Goal: Transaction & Acquisition: Purchase product/service

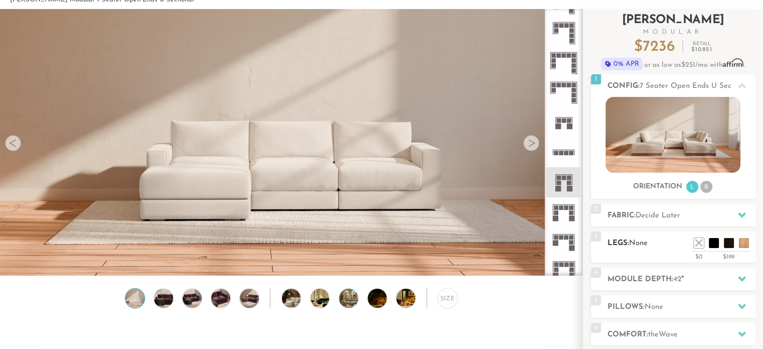
scroll to position [52, 0]
click at [712, 244] on li at bounding box center [699, 227] width 40 height 40
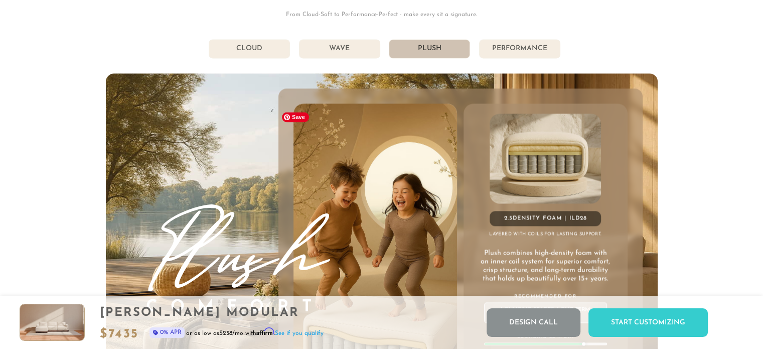
scroll to position [5429, 0]
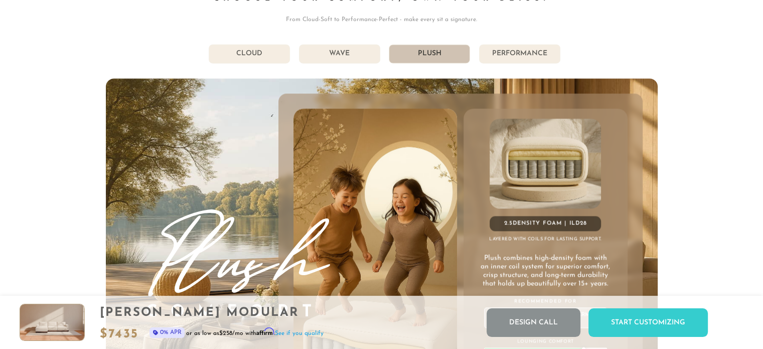
click at [343, 53] on li "Wave" at bounding box center [339, 53] width 81 height 19
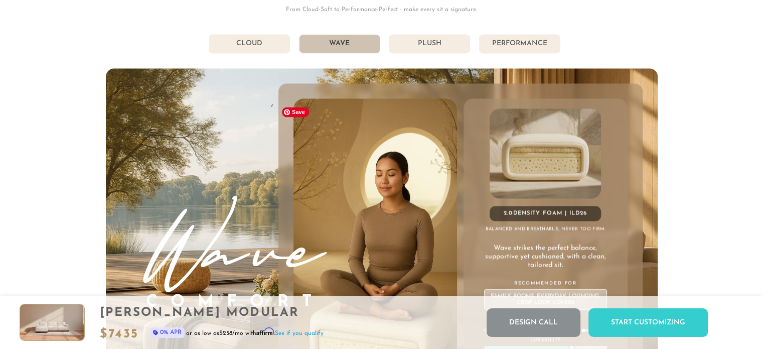
scroll to position [5434, 0]
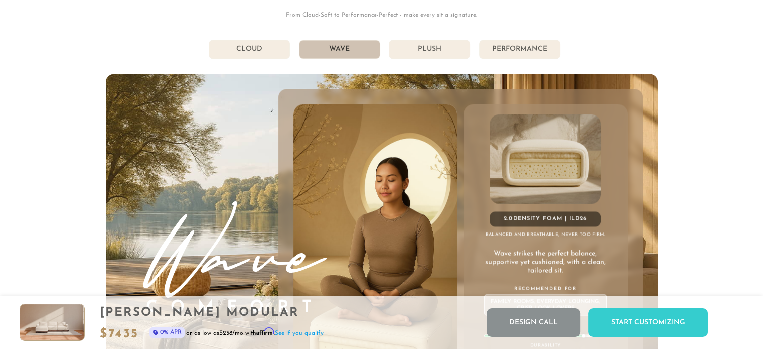
click at [424, 51] on li "Plush" at bounding box center [429, 49] width 81 height 19
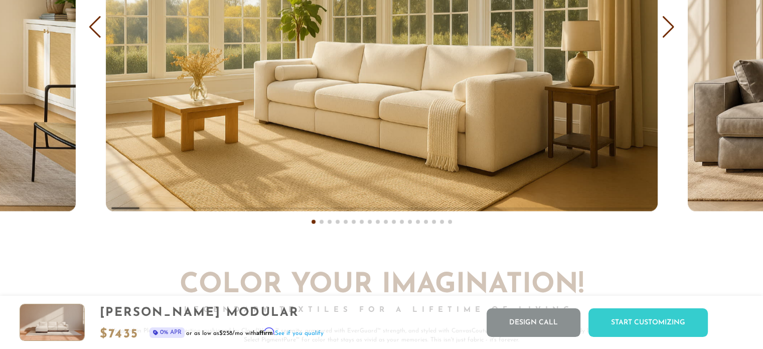
scroll to position [6170, 0]
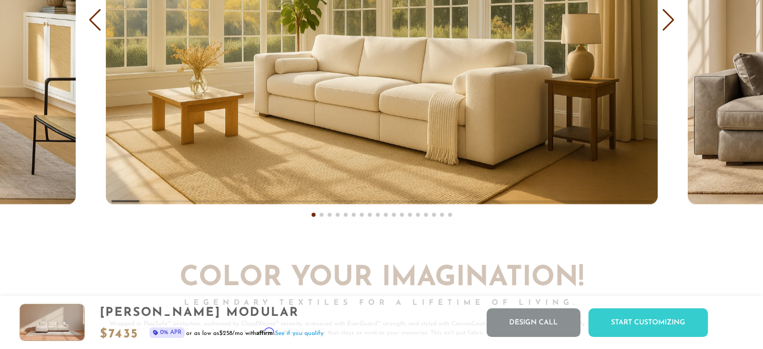
click at [667, 23] on div "Next slide" at bounding box center [669, 20] width 14 height 22
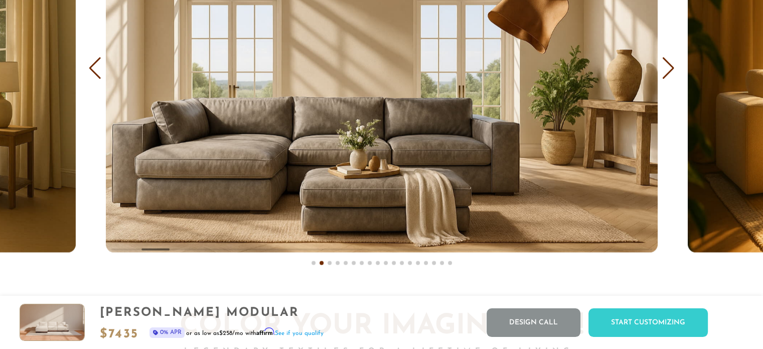
scroll to position [6120, 0]
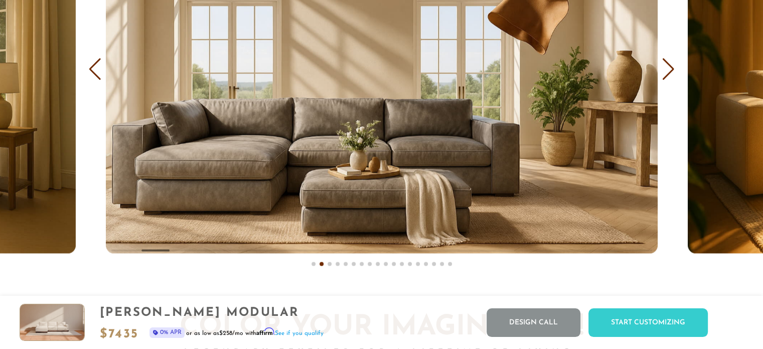
click at [668, 67] on div "Next slide" at bounding box center [669, 69] width 14 height 22
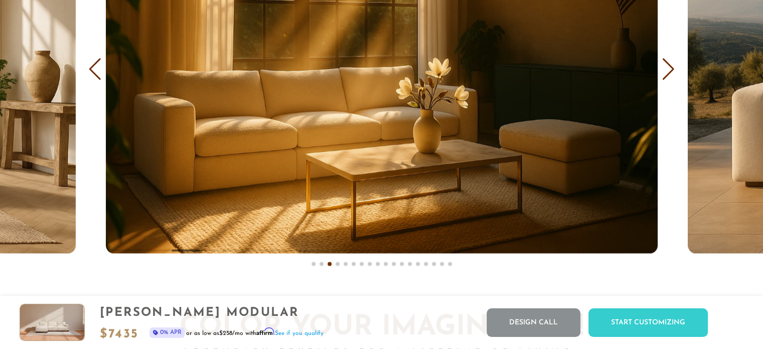
click at [670, 71] on div "Next slide" at bounding box center [669, 69] width 14 height 22
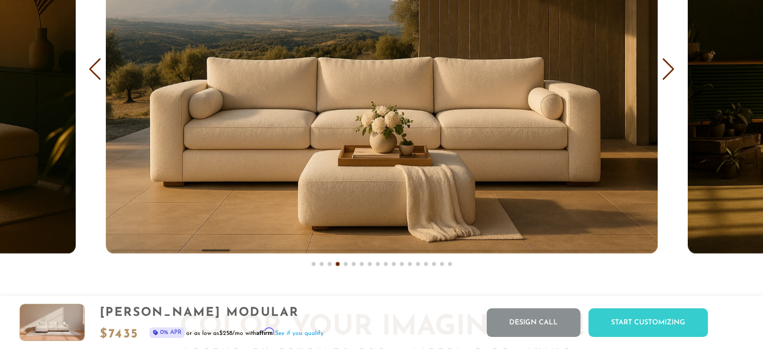
click at [670, 71] on div "Next slide" at bounding box center [669, 69] width 14 height 22
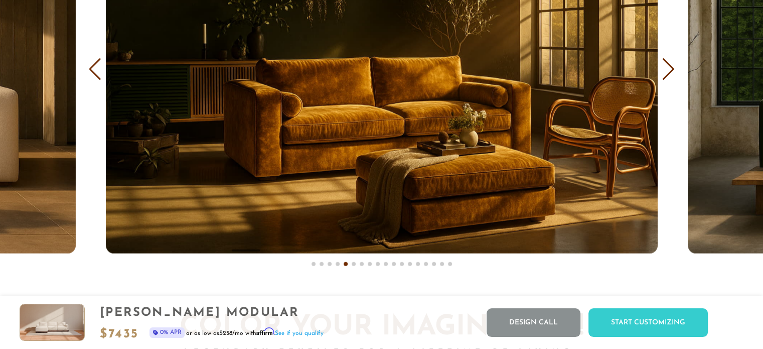
click at [670, 71] on div "Next slide" at bounding box center [669, 69] width 14 height 22
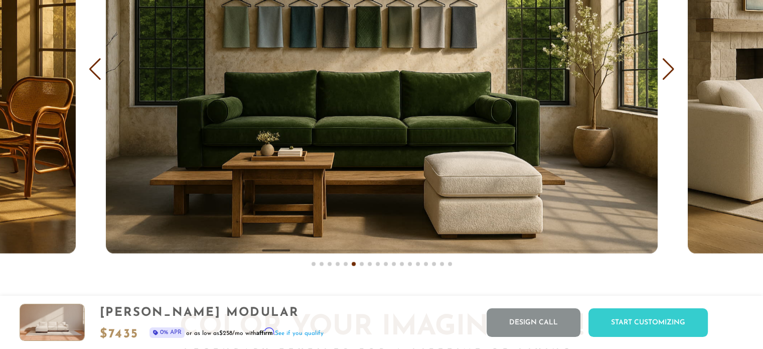
click at [670, 71] on div "Next slide" at bounding box center [669, 69] width 14 height 22
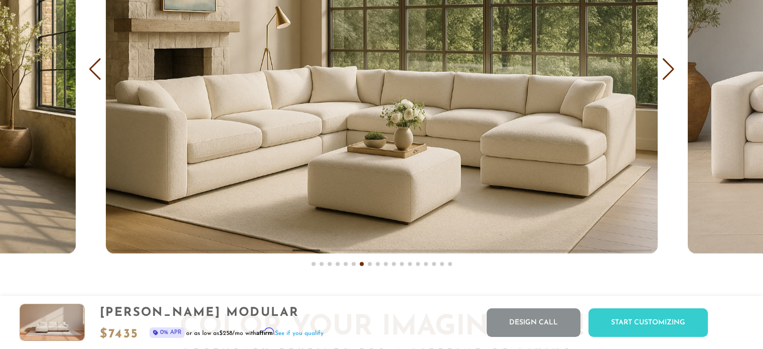
click at [668, 73] on div "Next slide" at bounding box center [669, 69] width 14 height 22
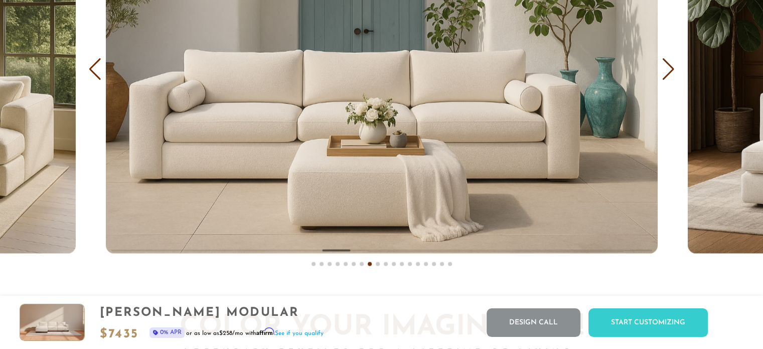
click at [668, 73] on div "Next slide" at bounding box center [669, 69] width 14 height 22
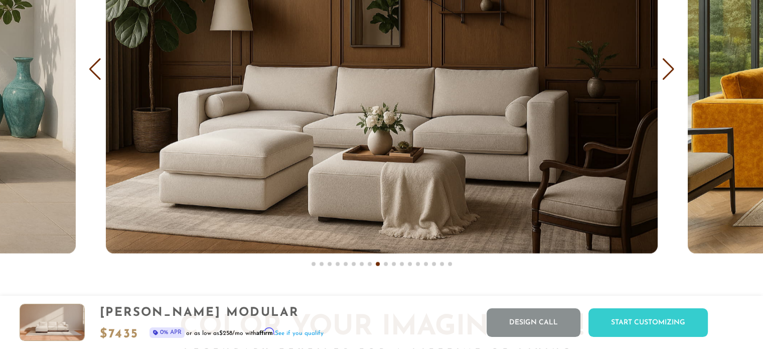
click at [666, 75] on div "Next slide" at bounding box center [669, 69] width 14 height 22
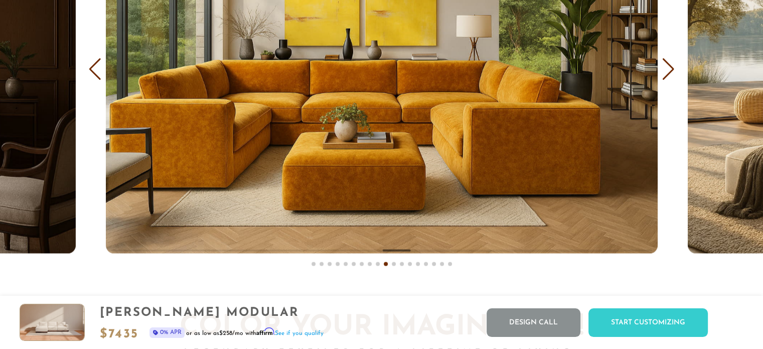
click at [666, 75] on div "Next slide" at bounding box center [669, 69] width 14 height 22
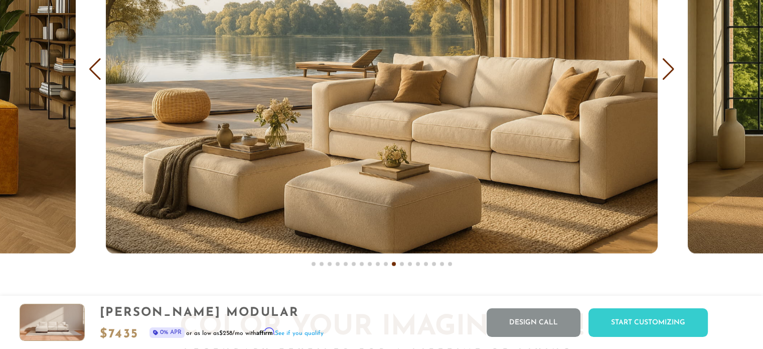
click at [666, 75] on div "Next slide" at bounding box center [669, 69] width 14 height 22
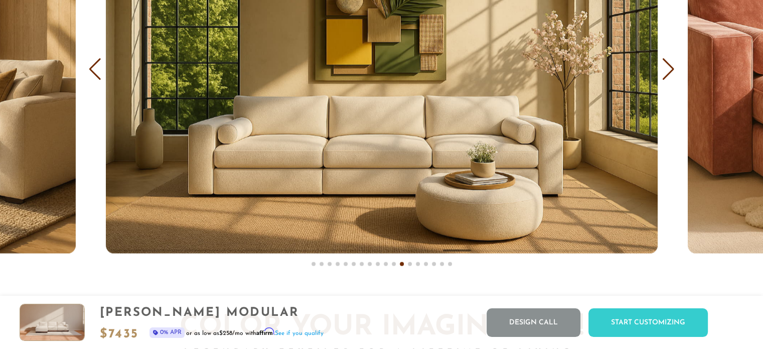
click at [666, 75] on div "Next slide" at bounding box center [669, 69] width 14 height 22
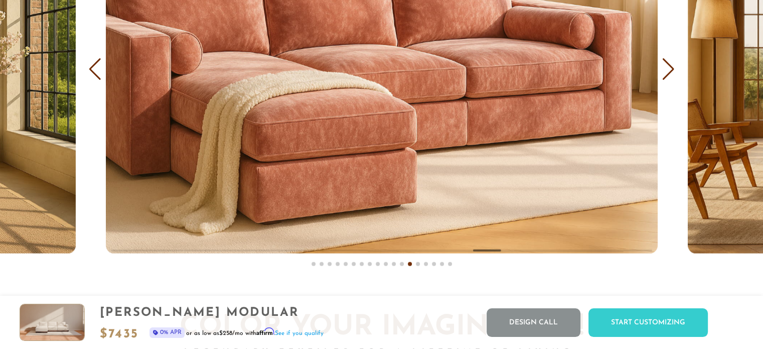
click at [666, 75] on div "Next slide" at bounding box center [669, 69] width 14 height 22
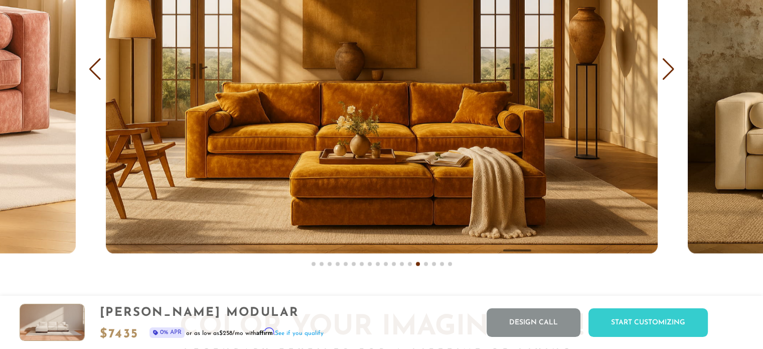
click at [666, 75] on div "Next slide" at bounding box center [669, 69] width 14 height 22
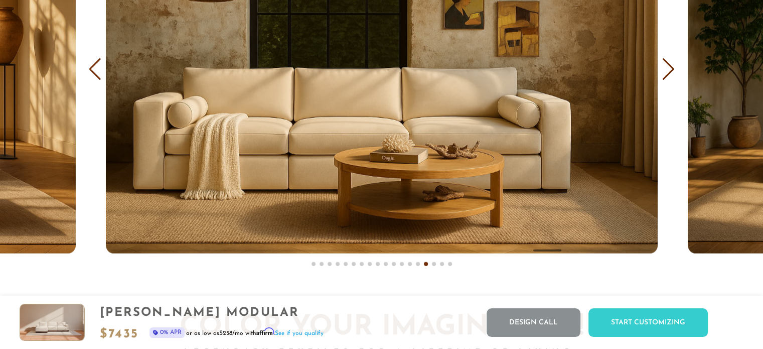
click at [666, 75] on div "Next slide" at bounding box center [669, 69] width 14 height 22
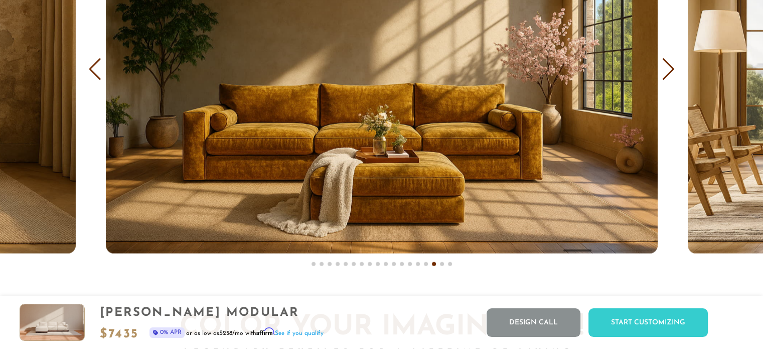
click at [666, 75] on div "Next slide" at bounding box center [669, 69] width 14 height 22
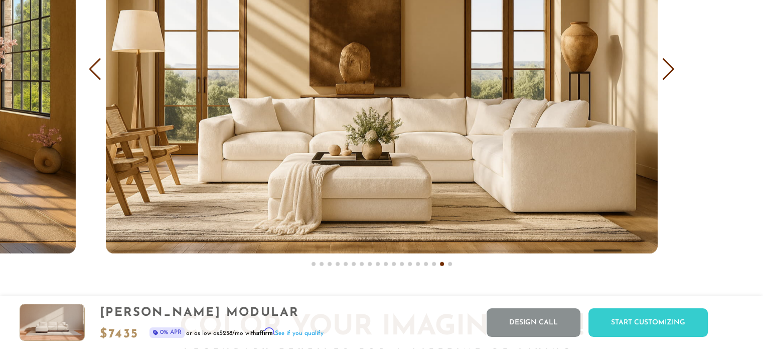
click at [666, 75] on div "Next slide" at bounding box center [669, 69] width 14 height 22
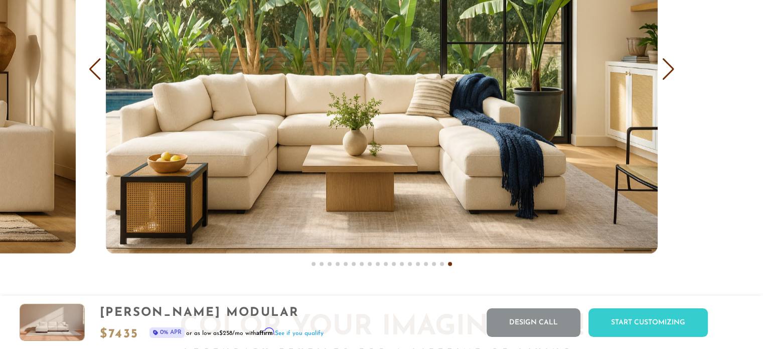
click at [666, 75] on div "Next slide" at bounding box center [669, 69] width 14 height 22
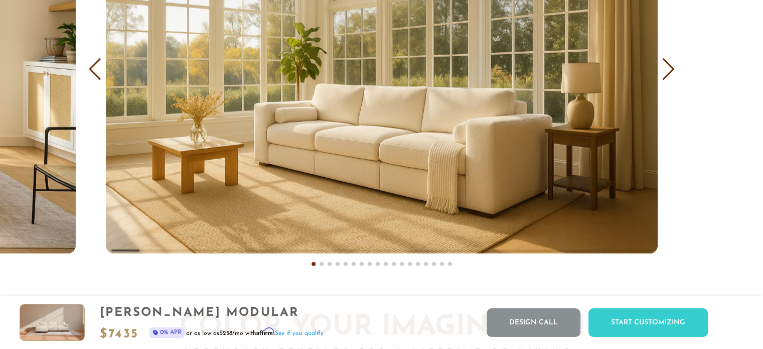
click at [666, 75] on div "Next slide" at bounding box center [669, 69] width 14 height 22
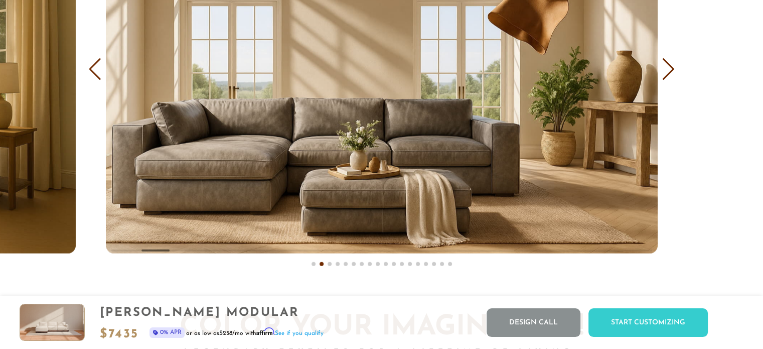
click at [666, 75] on div "Next slide" at bounding box center [669, 69] width 14 height 22
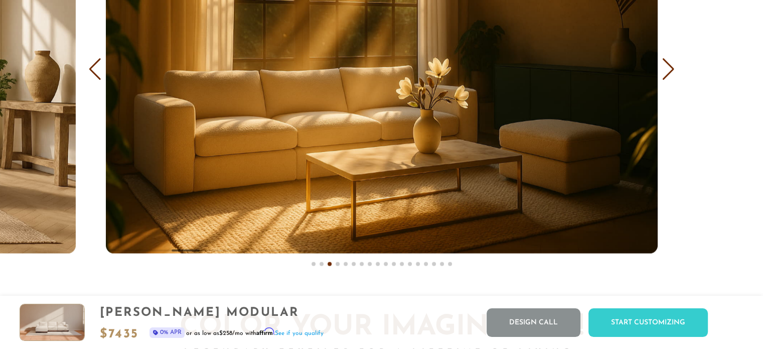
click at [666, 75] on div "Next slide" at bounding box center [669, 69] width 14 height 22
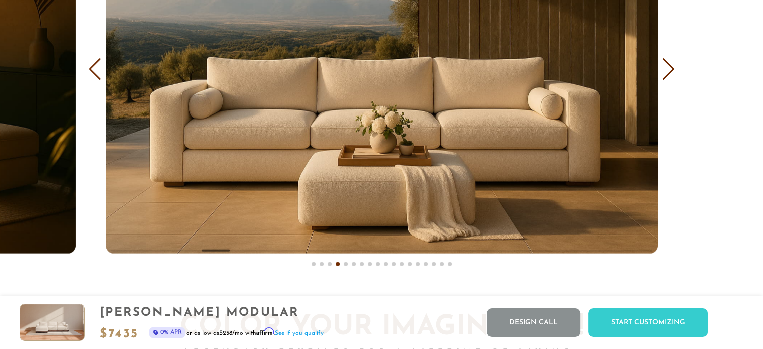
click at [666, 75] on div "Next slide" at bounding box center [669, 69] width 14 height 22
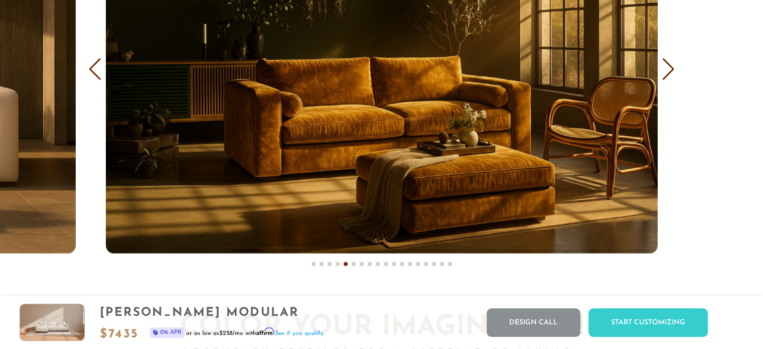
click at [666, 75] on div "Next slide" at bounding box center [669, 69] width 14 height 22
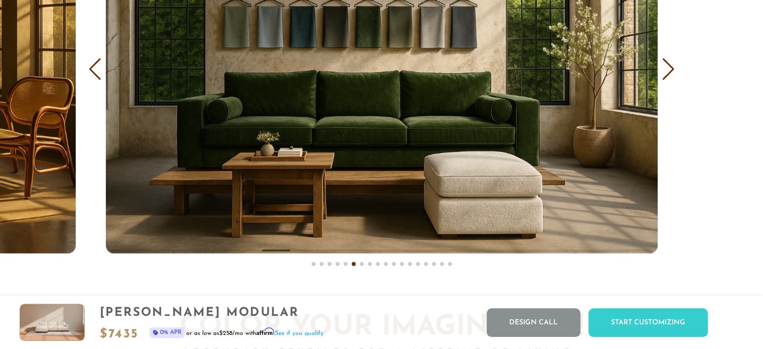
click at [666, 75] on div "Next slide" at bounding box center [669, 69] width 14 height 22
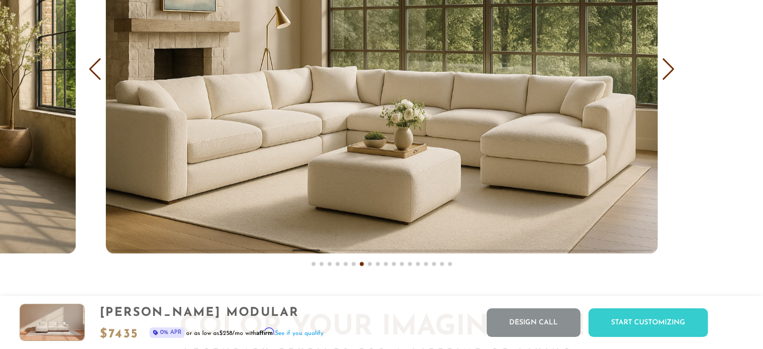
click at [672, 72] on div "Next slide" at bounding box center [669, 69] width 14 height 22
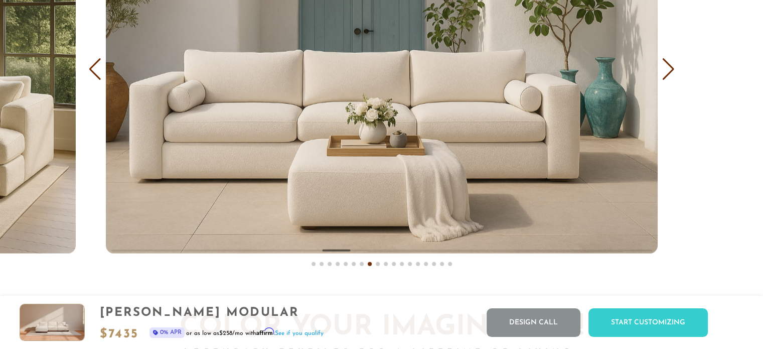
click at [672, 72] on div "Next slide" at bounding box center [669, 69] width 14 height 22
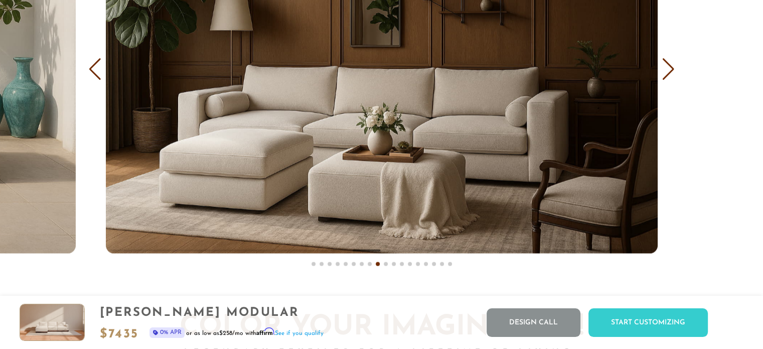
click at [672, 72] on div "Next slide" at bounding box center [669, 69] width 14 height 22
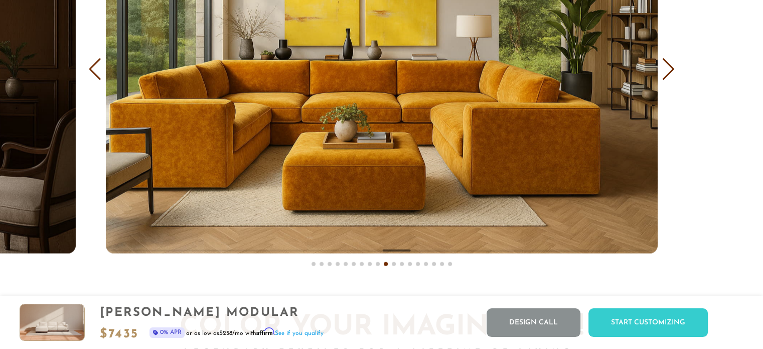
click at [672, 72] on div "Next slide" at bounding box center [669, 69] width 14 height 22
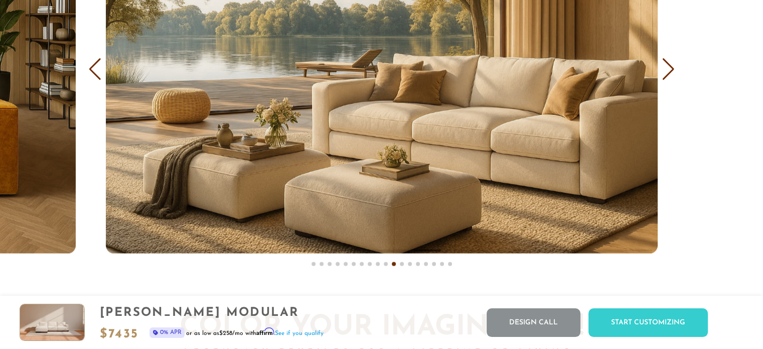
click at [672, 72] on div "Next slide" at bounding box center [669, 69] width 14 height 22
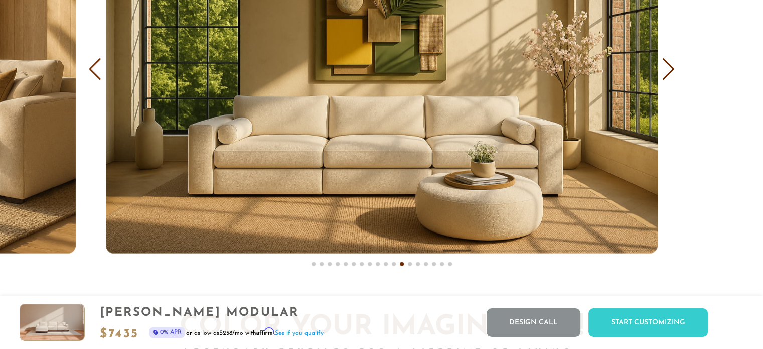
click at [672, 72] on div "Next slide" at bounding box center [669, 69] width 14 height 22
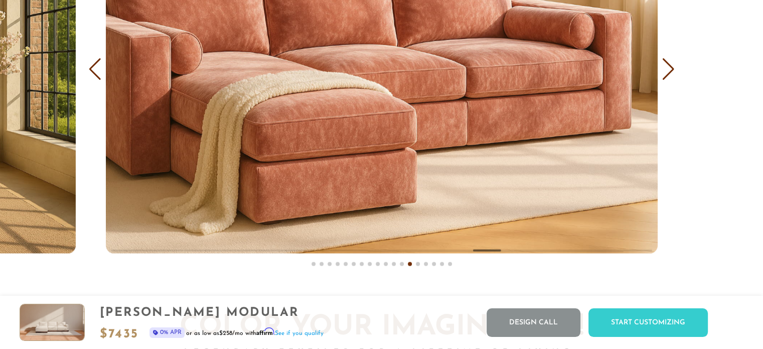
click at [672, 72] on div "Next slide" at bounding box center [669, 69] width 14 height 22
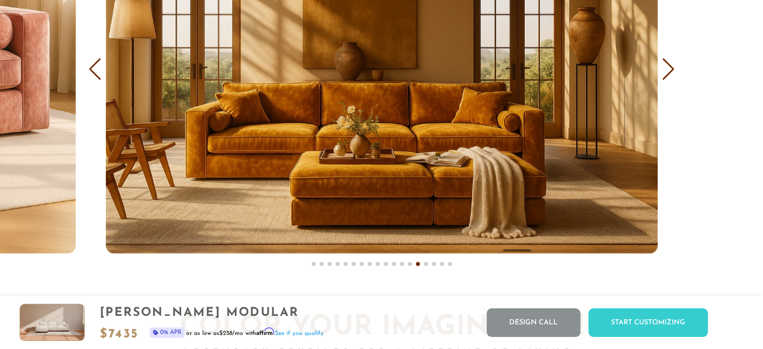
click at [672, 72] on div "Next slide" at bounding box center [669, 69] width 14 height 22
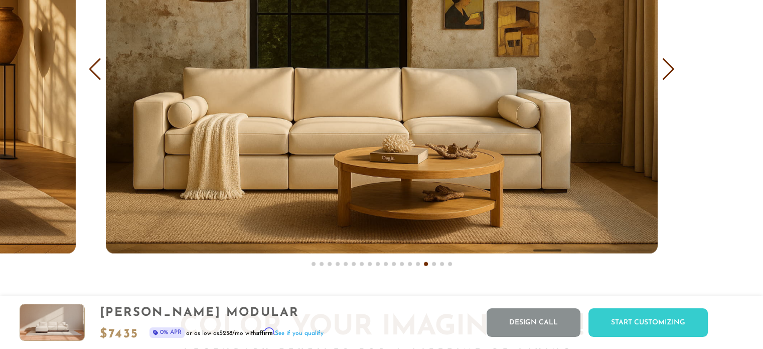
click at [672, 72] on div "Next slide" at bounding box center [669, 69] width 14 height 22
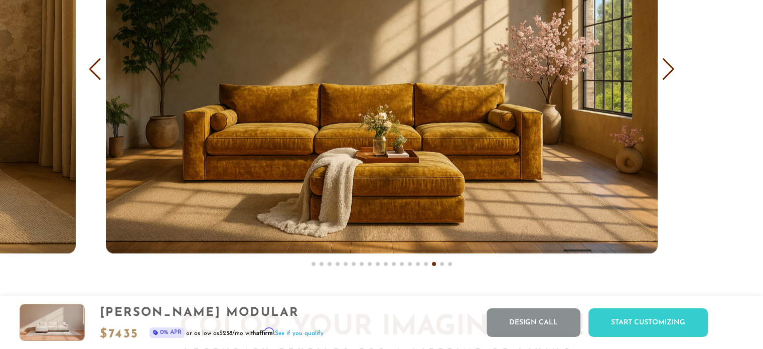
click at [672, 72] on div "Next slide" at bounding box center [669, 69] width 14 height 22
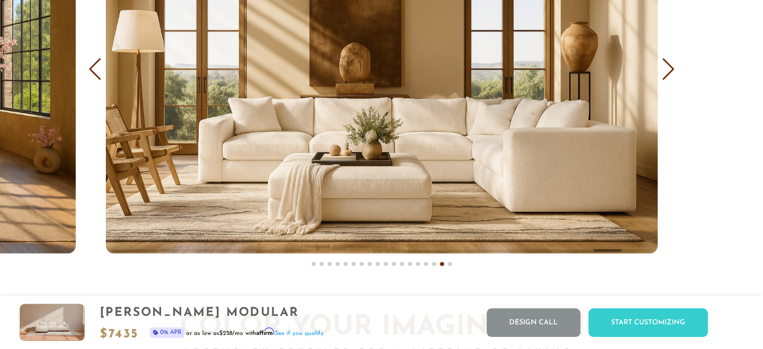
click at [672, 72] on div "Next slide" at bounding box center [669, 69] width 14 height 22
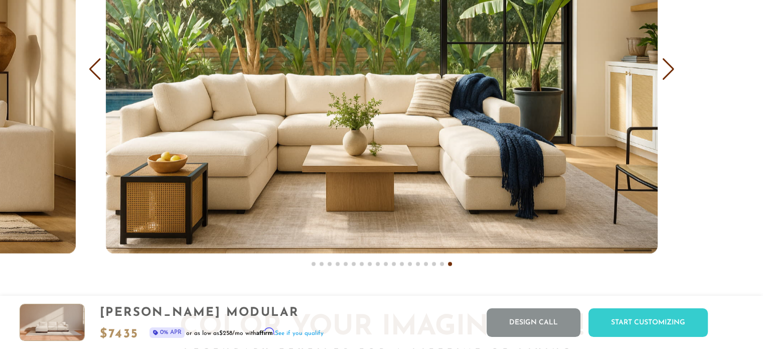
click at [672, 72] on div "Next slide" at bounding box center [669, 69] width 14 height 22
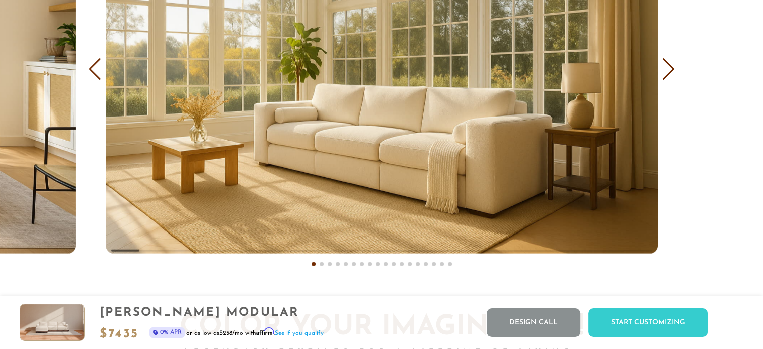
click at [672, 72] on div "Next slide" at bounding box center [669, 69] width 14 height 22
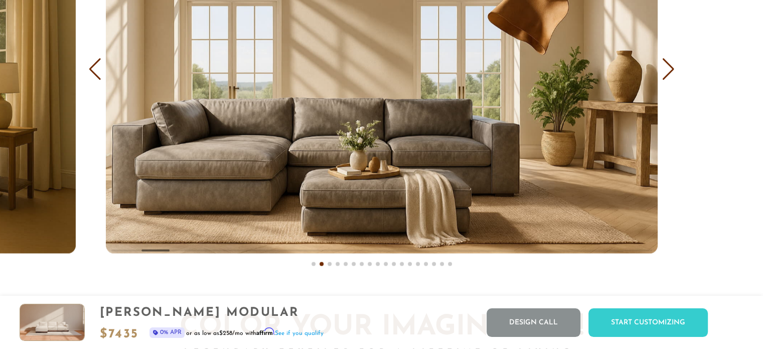
click at [672, 72] on div "Next slide" at bounding box center [669, 69] width 14 height 22
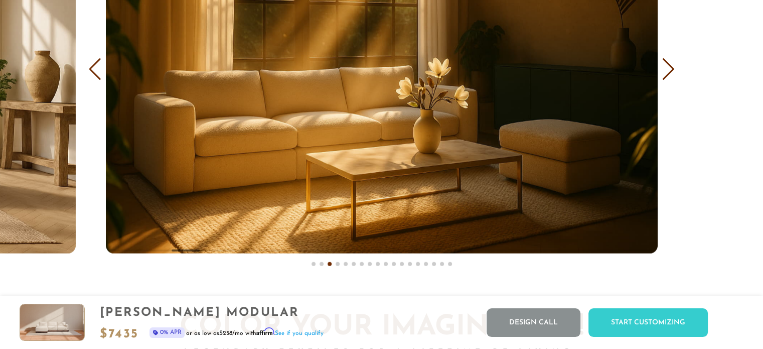
click at [672, 72] on div "Next slide" at bounding box center [669, 69] width 14 height 22
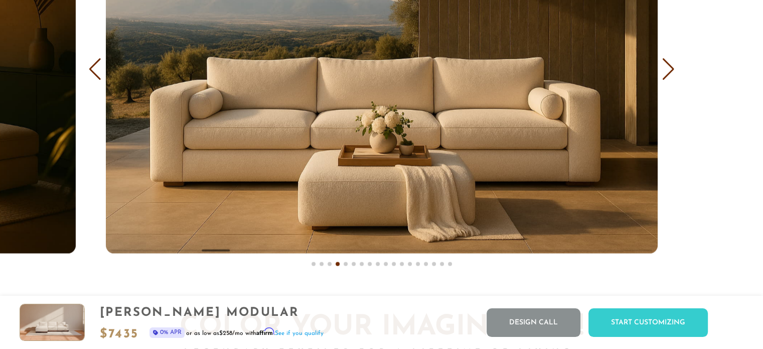
click at [672, 72] on div "Next slide" at bounding box center [669, 69] width 14 height 22
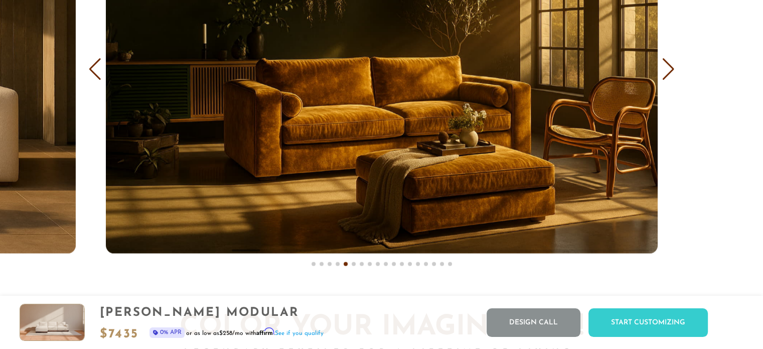
click at [672, 72] on div "Next slide" at bounding box center [669, 69] width 14 height 22
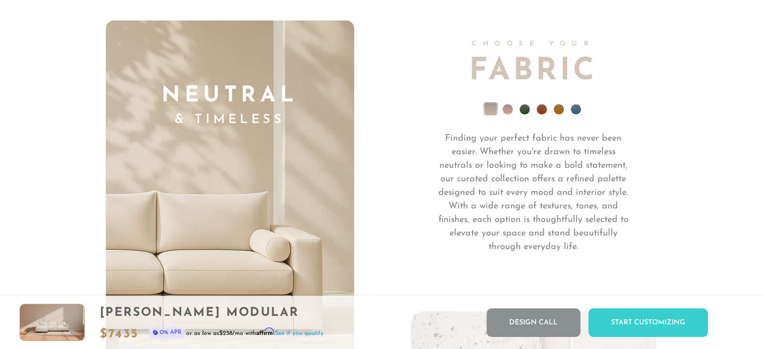
scroll to position [7026, 0]
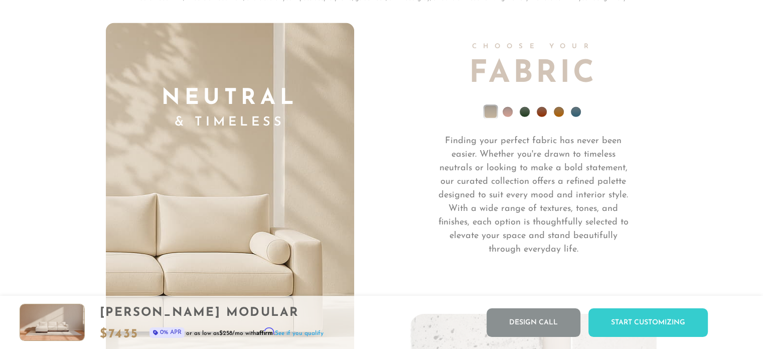
click at [510, 117] on li at bounding box center [508, 112] width 10 height 10
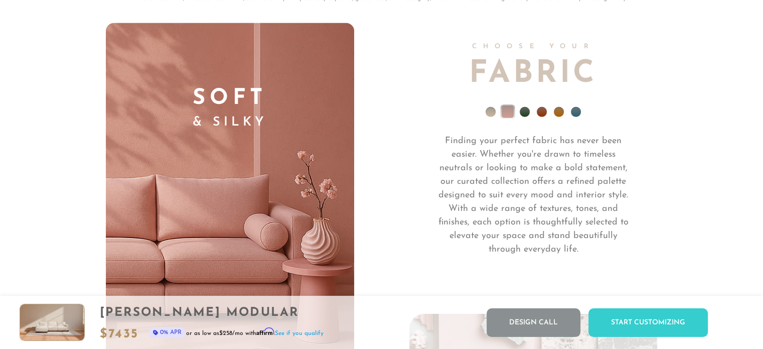
click at [528, 115] on li at bounding box center [525, 112] width 10 height 10
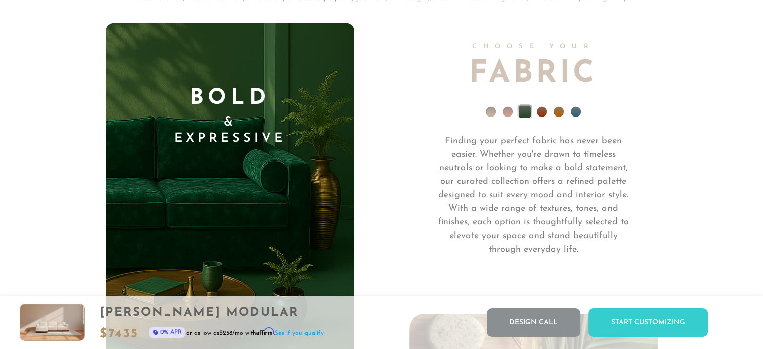
click at [543, 115] on li at bounding box center [542, 112] width 10 height 10
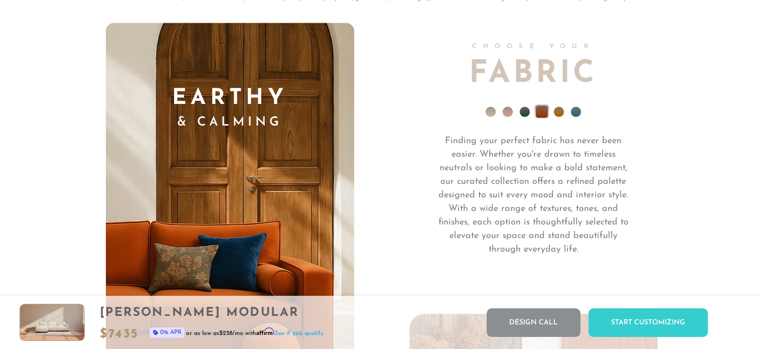
click at [555, 116] on li at bounding box center [559, 112] width 10 height 10
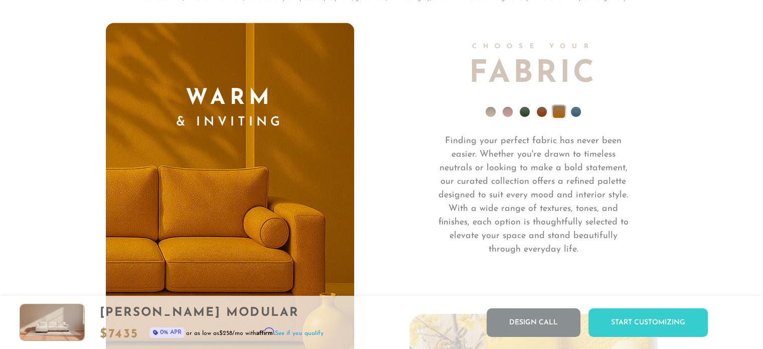
click at [578, 114] on li at bounding box center [576, 112] width 10 height 10
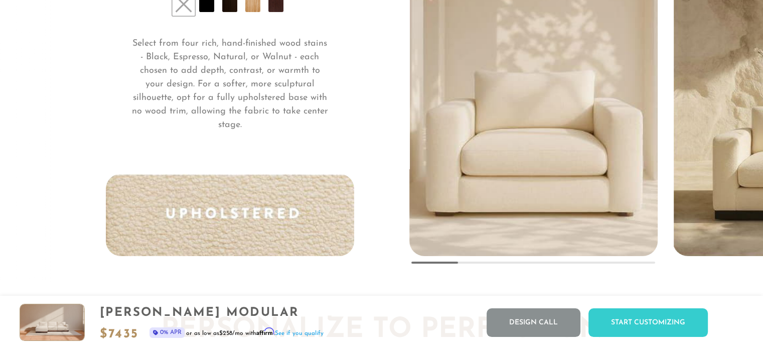
scroll to position [7567, 0]
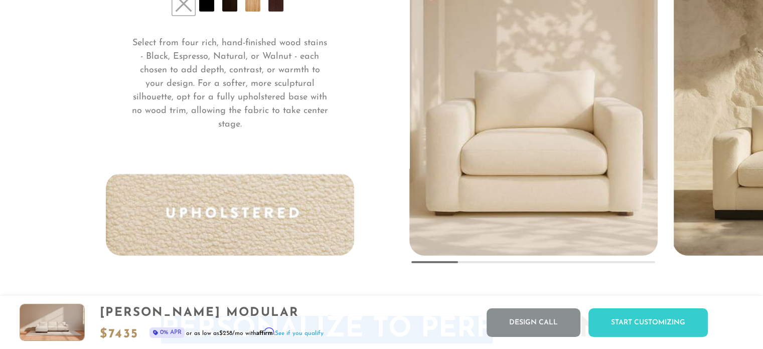
drag, startPoint x: 453, startPoint y: 265, endPoint x: 488, endPoint y: 263, distance: 34.7
drag, startPoint x: 453, startPoint y: 265, endPoint x: 488, endPoint y: 260, distance: 35.5
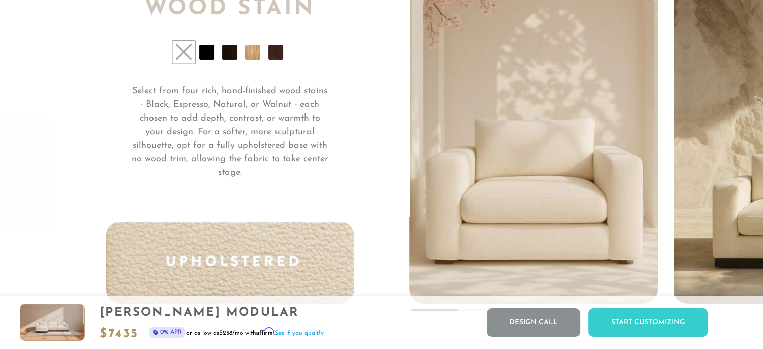
scroll to position [7519, 0]
click at [209, 60] on li at bounding box center [206, 52] width 15 height 15
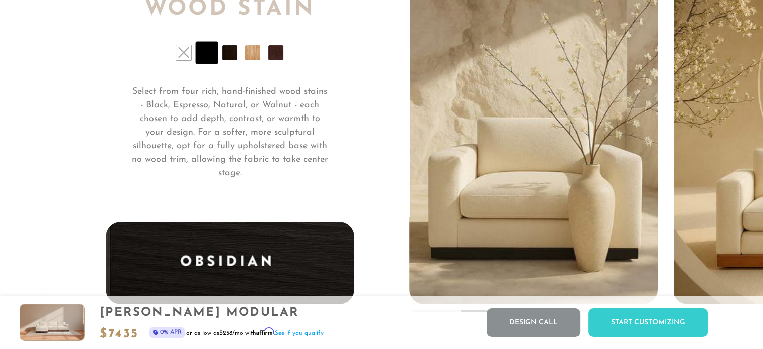
click at [229, 56] on li at bounding box center [229, 52] width 15 height 15
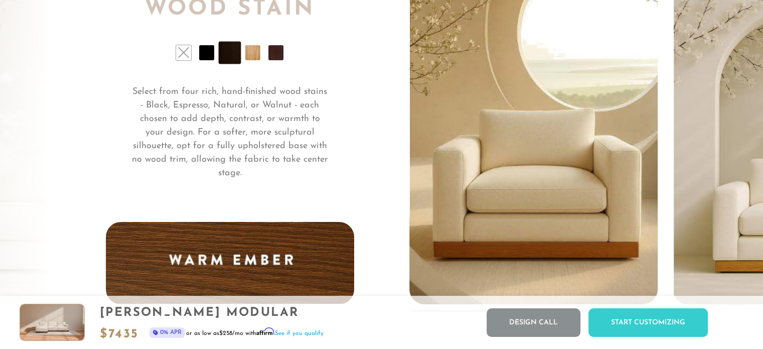
click at [252, 54] on li at bounding box center [252, 52] width 15 height 15
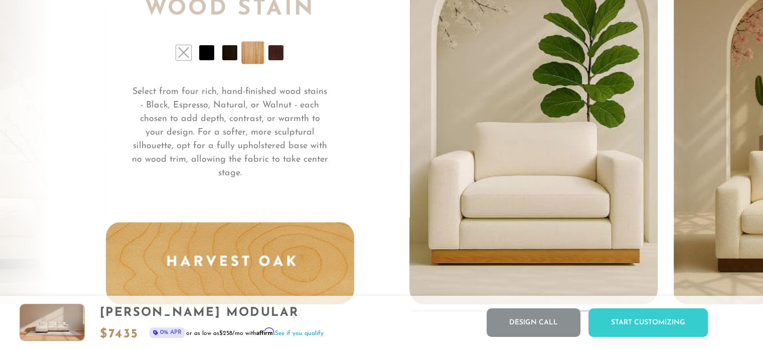
click at [275, 54] on li at bounding box center [275, 52] width 15 height 15
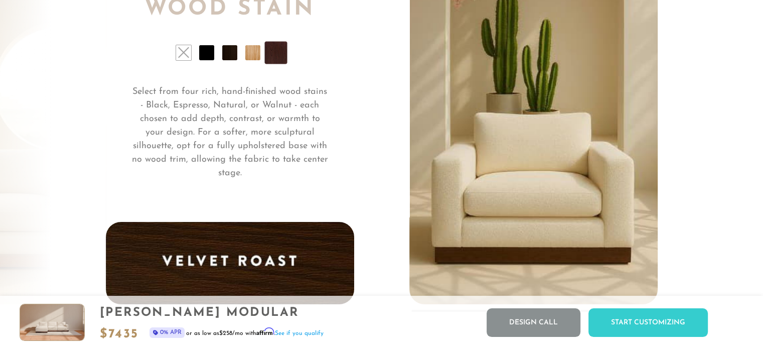
click at [211, 57] on li at bounding box center [206, 52] width 15 height 15
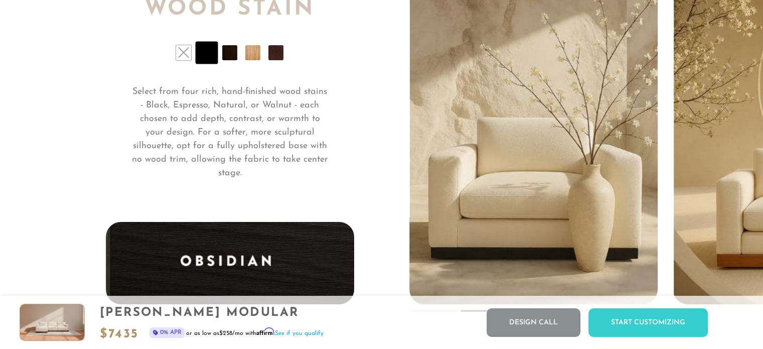
click at [185, 59] on li at bounding box center [183, 52] width 15 height 15
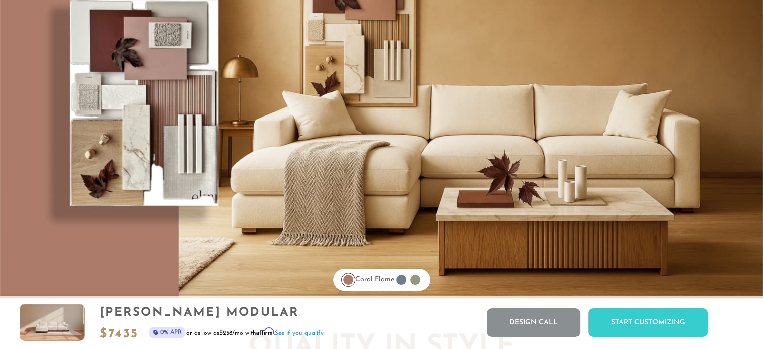
scroll to position [8070, 0]
click at [406, 282] on div at bounding box center [401, 279] width 10 height 10
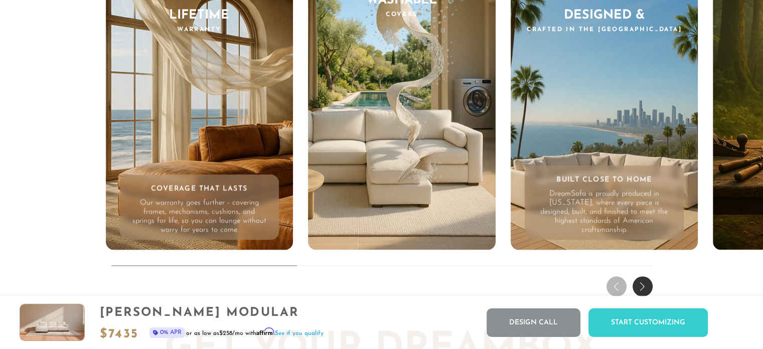
scroll to position [9614, 0]
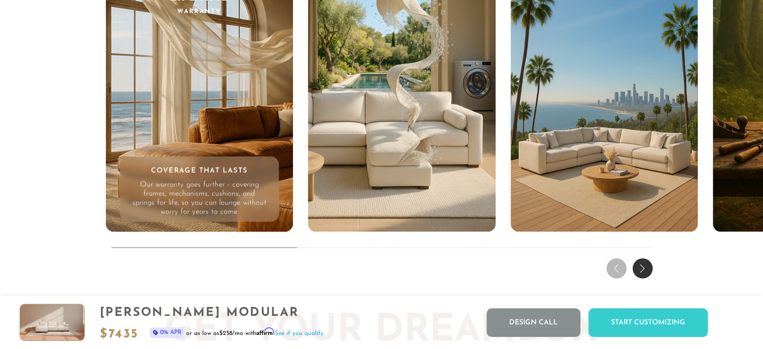
click at [646, 269] on div "Next slide" at bounding box center [642, 268] width 20 height 20
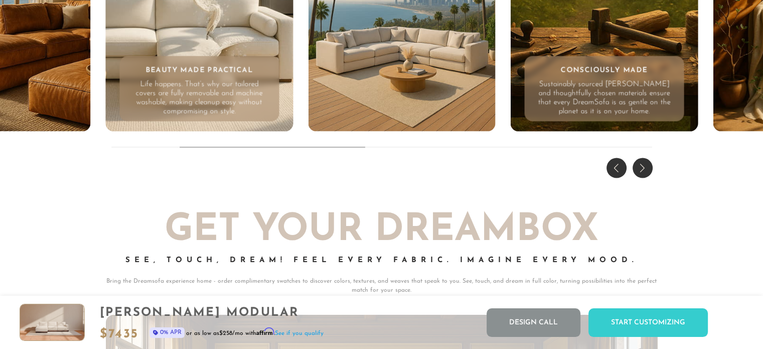
scroll to position [9714, 0]
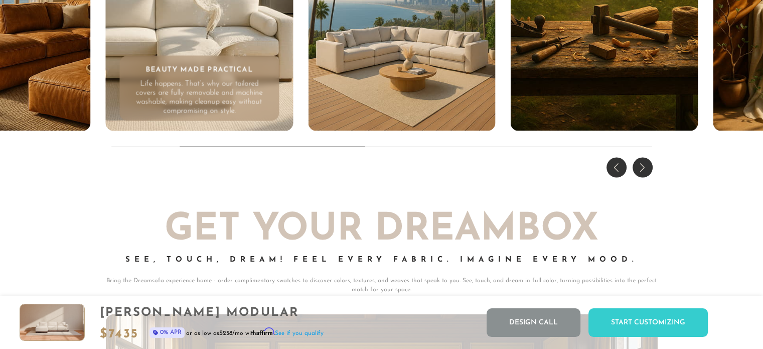
click at [644, 170] on div "Next slide" at bounding box center [642, 167] width 20 height 20
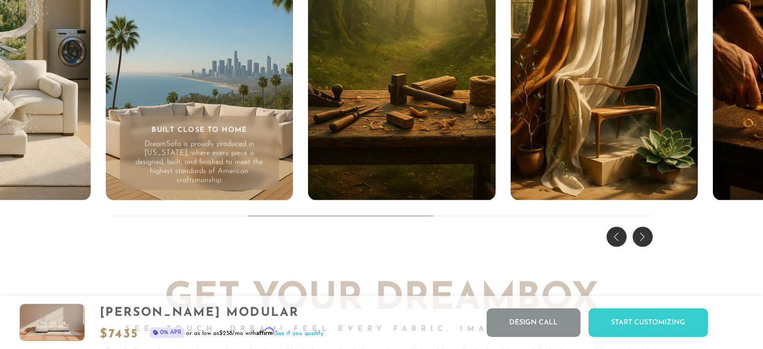
scroll to position [9646, 0]
click at [646, 241] on div "Next slide" at bounding box center [642, 236] width 20 height 20
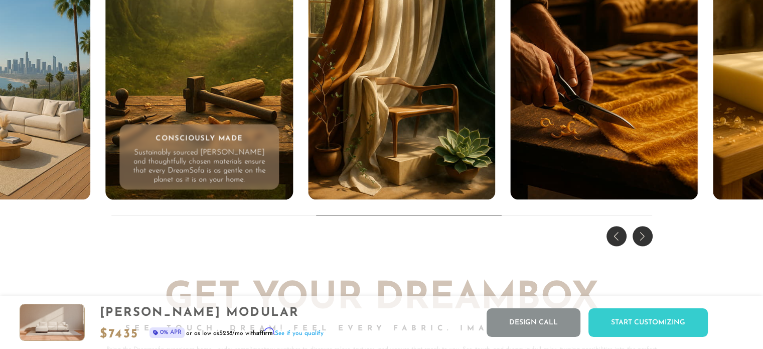
click at [646, 241] on div "Next slide" at bounding box center [642, 236] width 20 height 20
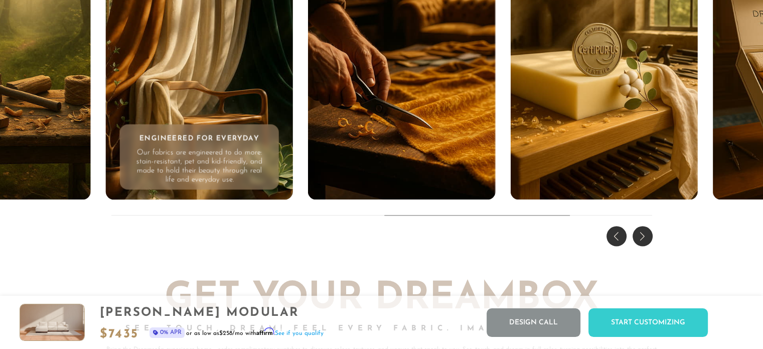
click at [646, 241] on div "Next slide" at bounding box center [642, 236] width 20 height 20
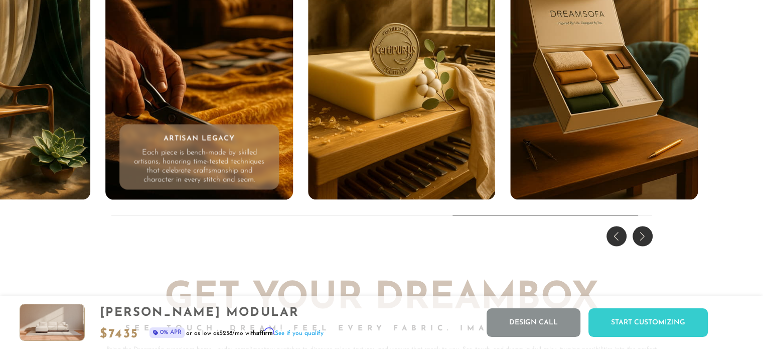
click at [646, 241] on div "Next slide" at bounding box center [642, 236] width 20 height 20
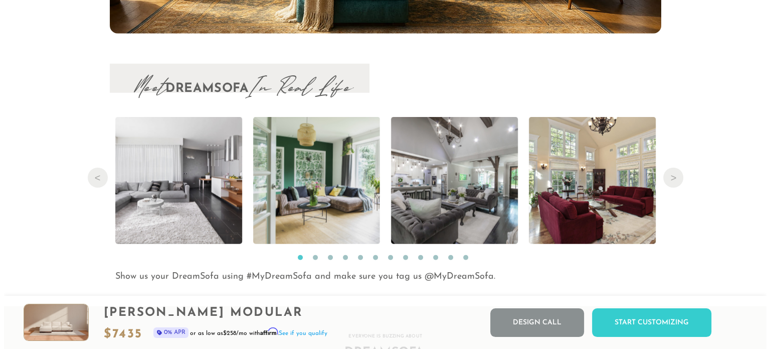
scroll to position [10309, 0]
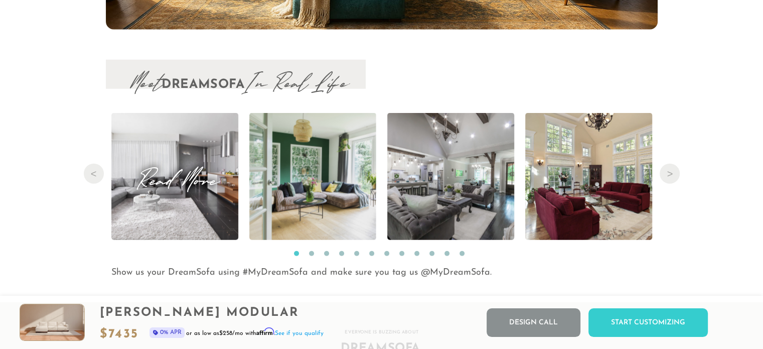
click at [188, 183] on span "Read More" at bounding box center [174, 177] width 127 height 14
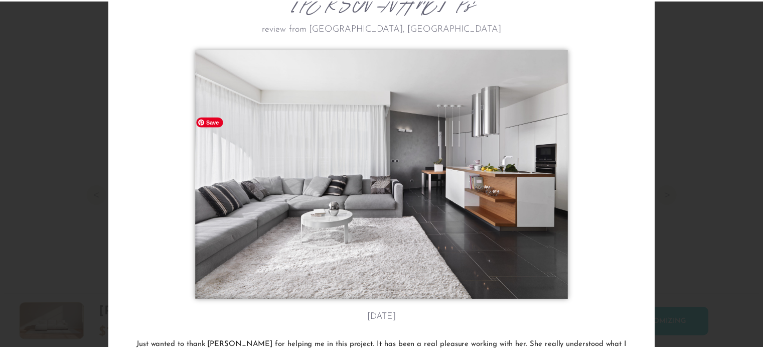
scroll to position [0, 0]
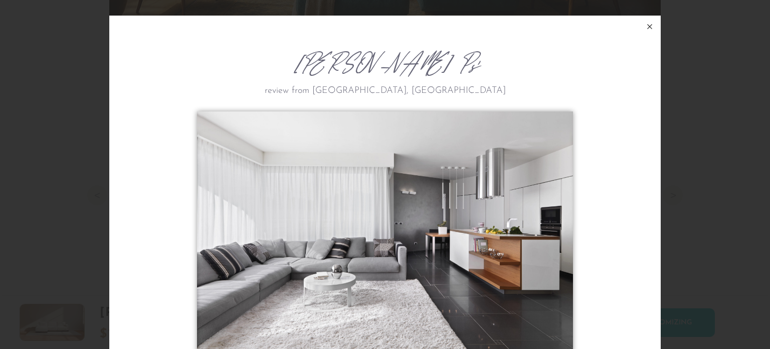
click at [644, 25] on icon at bounding box center [650, 27] width 12 height 12
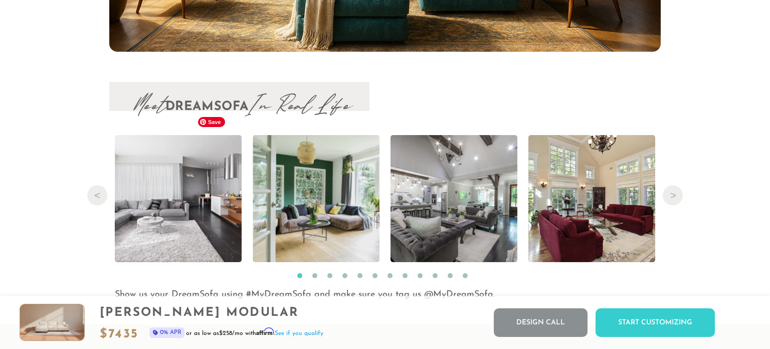
scroll to position [8, 8]
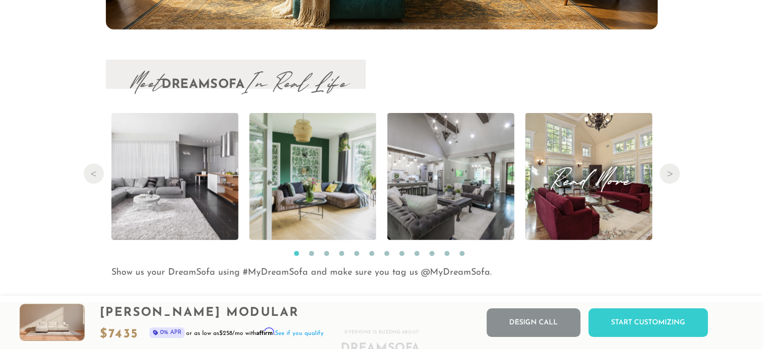
click at [616, 183] on span "Read More" at bounding box center [588, 177] width 127 height 14
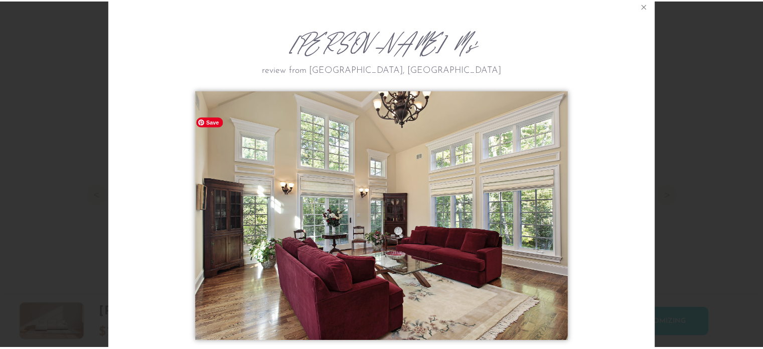
scroll to position [0, 0]
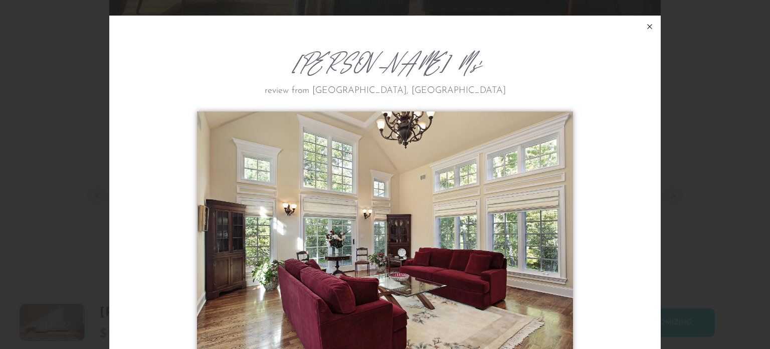
click at [644, 30] on icon at bounding box center [650, 27] width 12 height 12
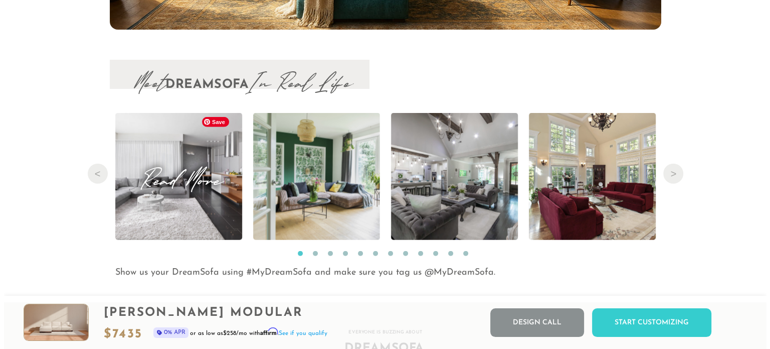
scroll to position [8, 8]
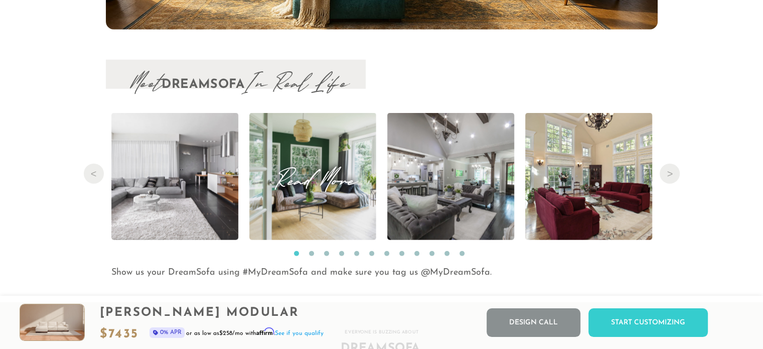
click at [309, 183] on span "Read More" at bounding box center [312, 177] width 127 height 14
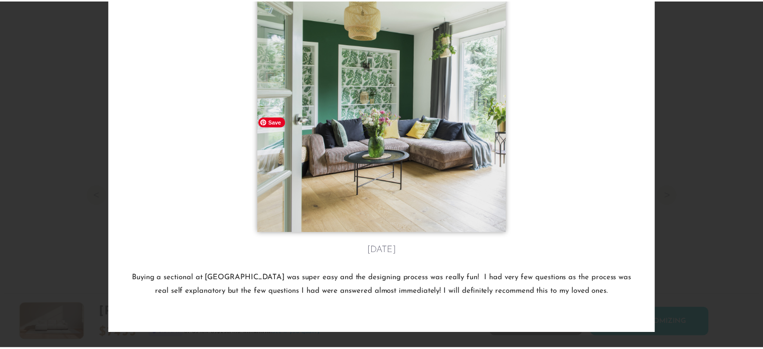
scroll to position [0, 0]
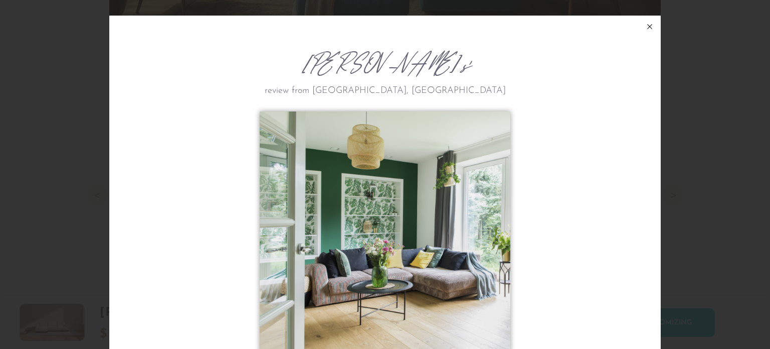
click at [646, 28] on icon at bounding box center [650, 27] width 12 height 12
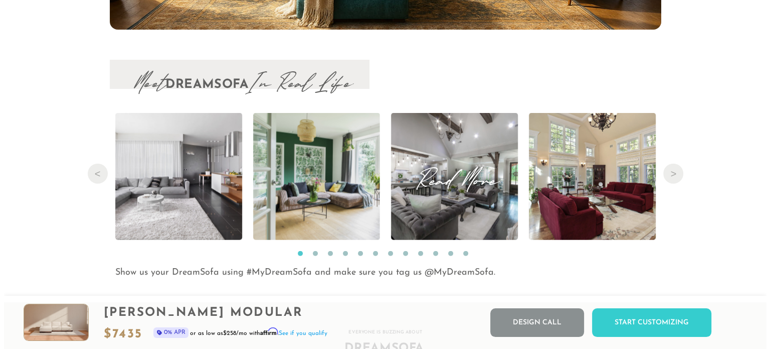
scroll to position [8, 8]
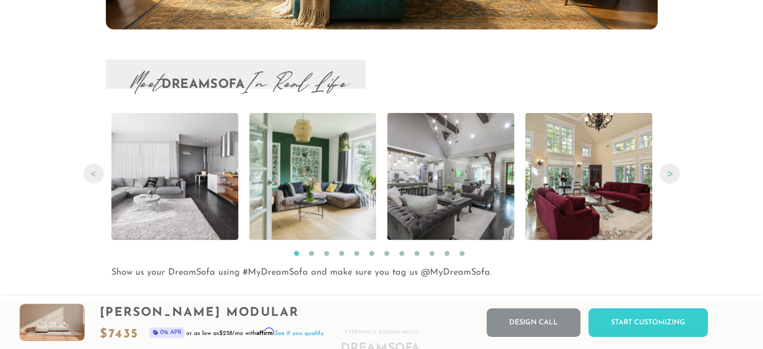
click at [674, 175] on button "Next" at bounding box center [670, 174] width 20 height 20
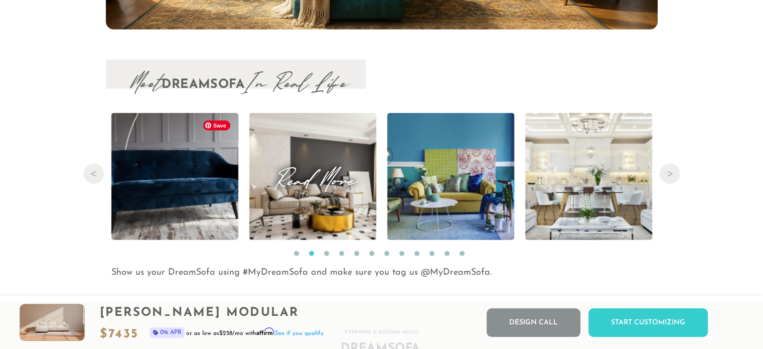
click at [314, 196] on img at bounding box center [312, 176] width 228 height 127
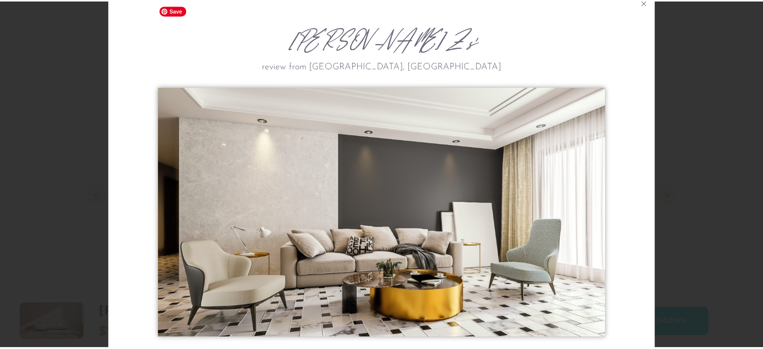
scroll to position [22, 0]
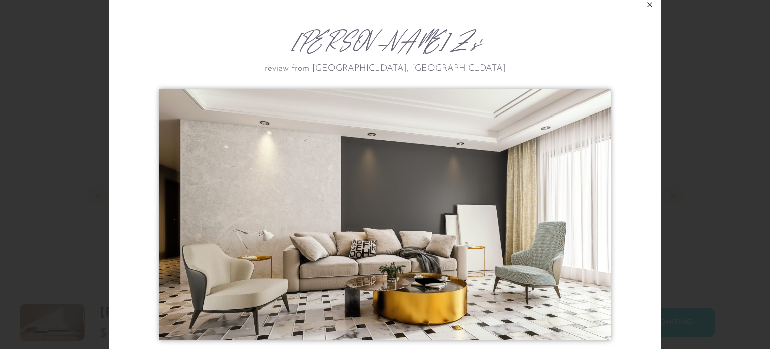
click at [648, 3] on icon at bounding box center [650, 5] width 5 height 5
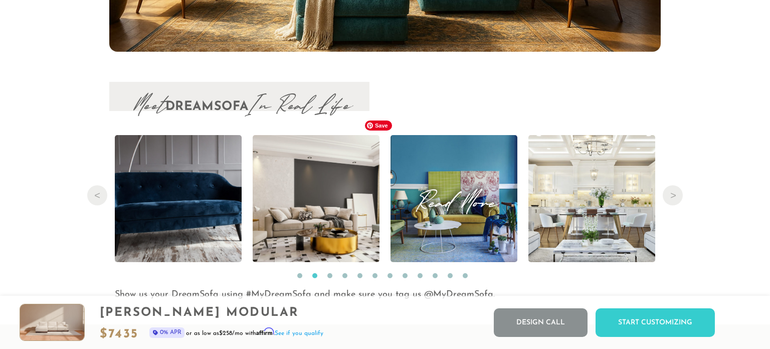
scroll to position [8, 8]
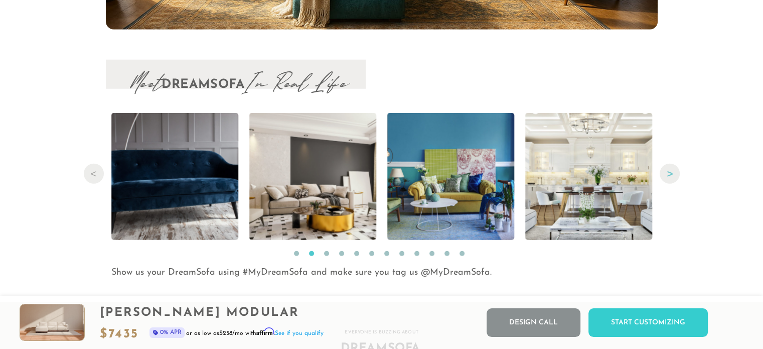
click at [666, 177] on button "Next" at bounding box center [670, 174] width 20 height 20
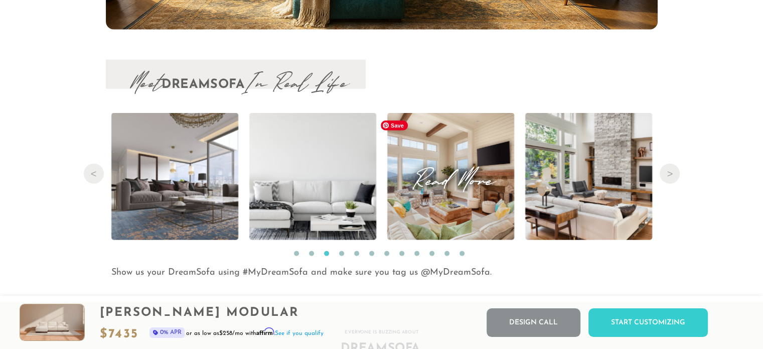
click at [421, 222] on img at bounding box center [450, 176] width 149 height 127
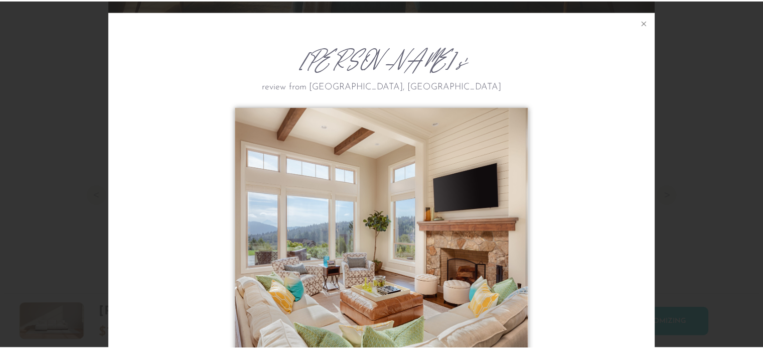
scroll to position [2, 0]
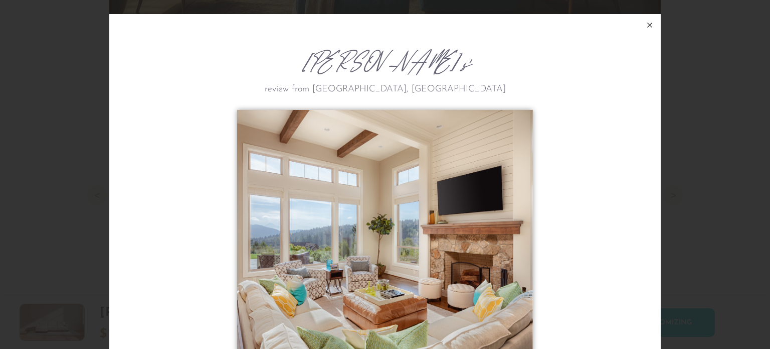
click at [645, 23] on icon at bounding box center [650, 25] width 12 height 12
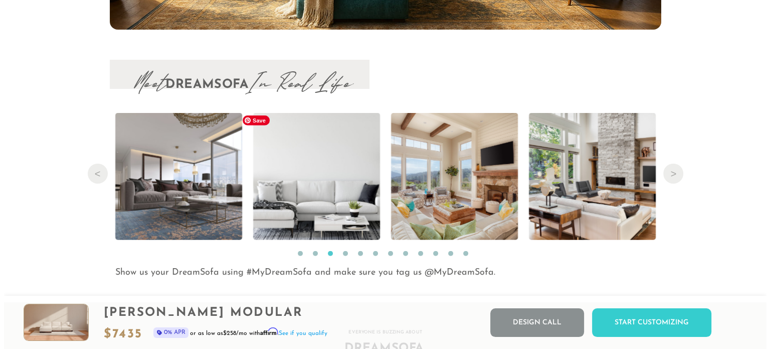
scroll to position [8, 8]
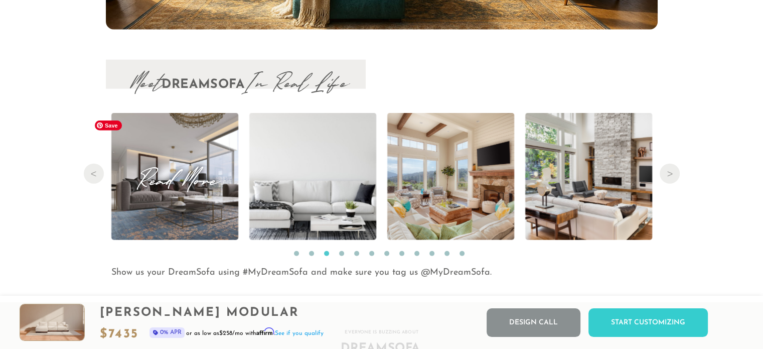
click at [168, 200] on img at bounding box center [174, 176] width 169 height 127
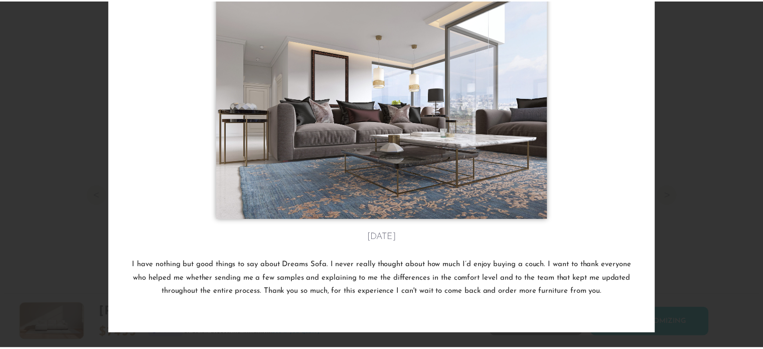
scroll to position [0, 0]
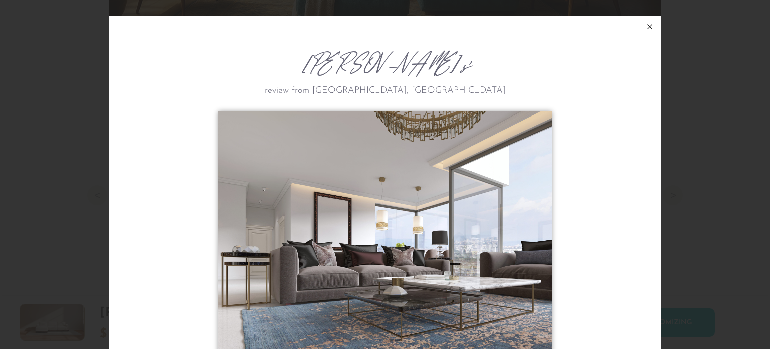
click at [644, 24] on icon at bounding box center [650, 27] width 12 height 12
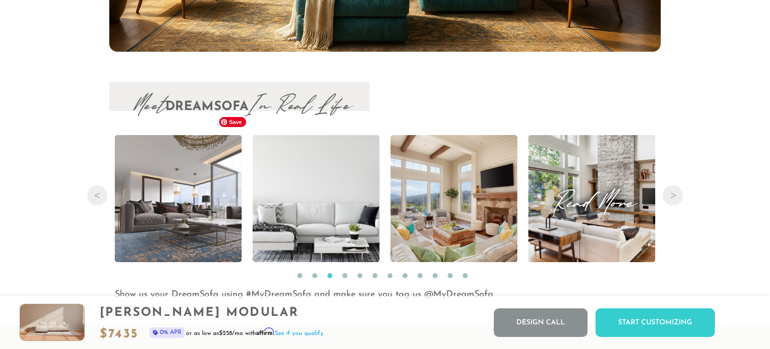
scroll to position [8, 8]
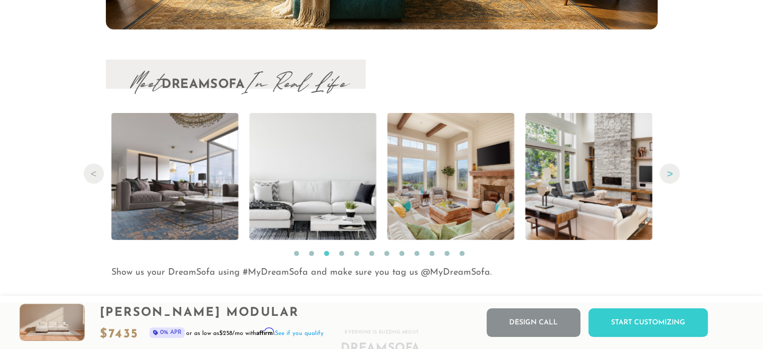
click at [669, 176] on button "Next" at bounding box center [670, 174] width 20 height 20
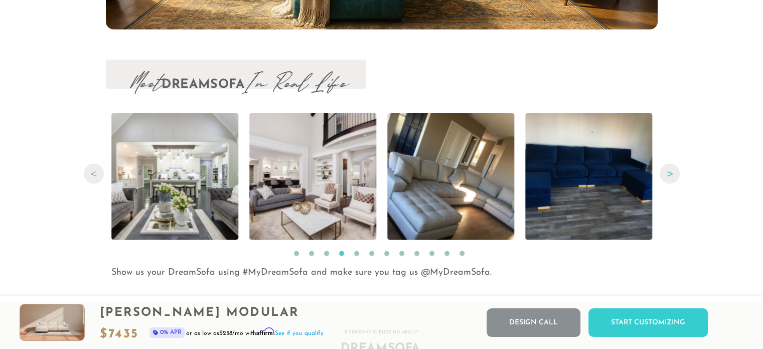
click at [669, 176] on button "Next" at bounding box center [670, 174] width 20 height 20
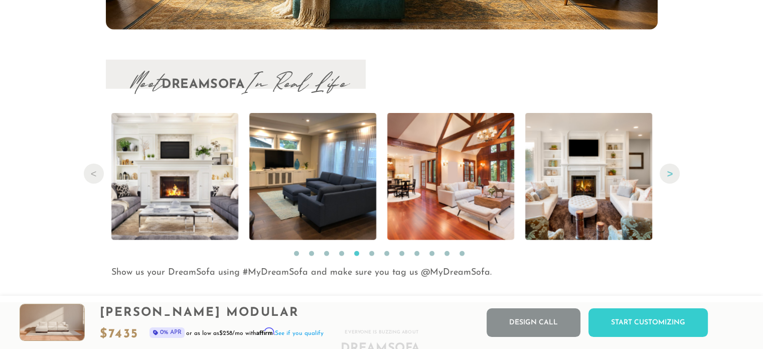
click at [669, 176] on button "Next" at bounding box center [670, 174] width 20 height 20
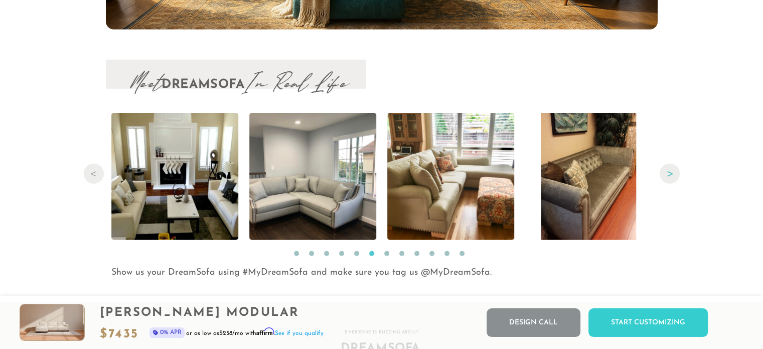
click at [669, 176] on button "Next" at bounding box center [670, 174] width 20 height 20
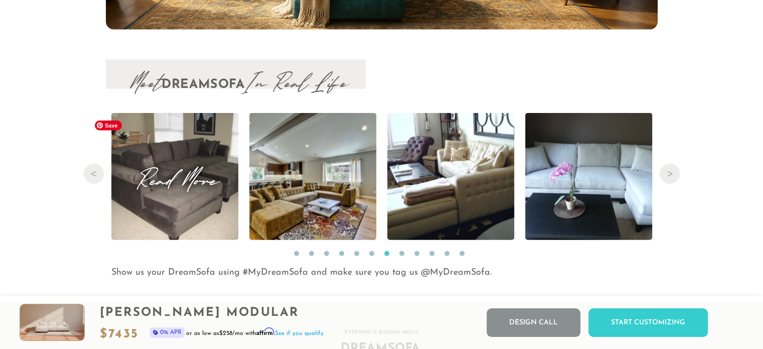
click at [165, 199] on img at bounding box center [174, 176] width 169 height 127
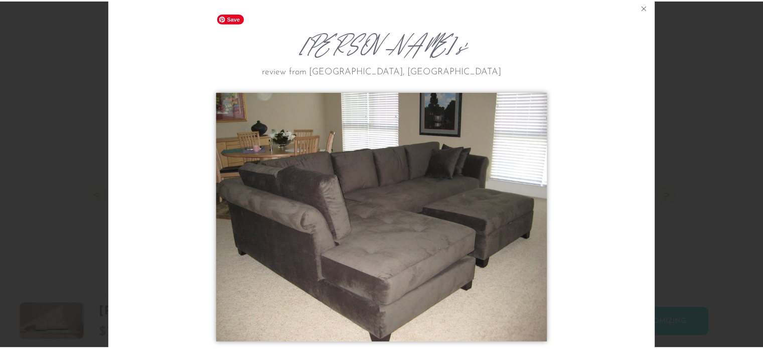
scroll to position [15, 0]
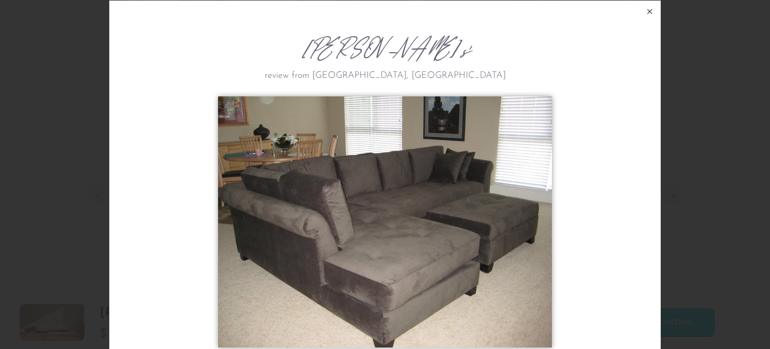
click at [647, 9] on icon at bounding box center [650, 12] width 12 height 12
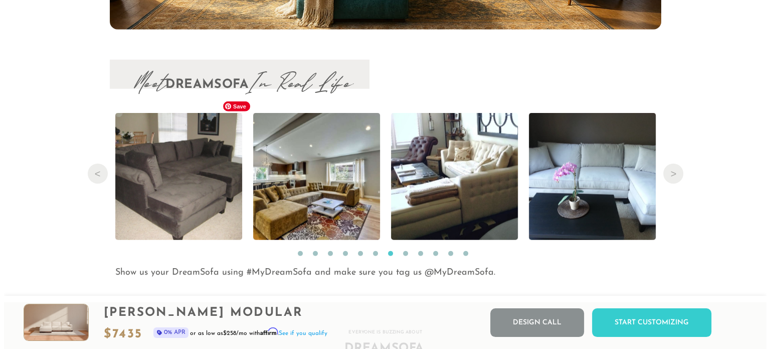
scroll to position [8, 8]
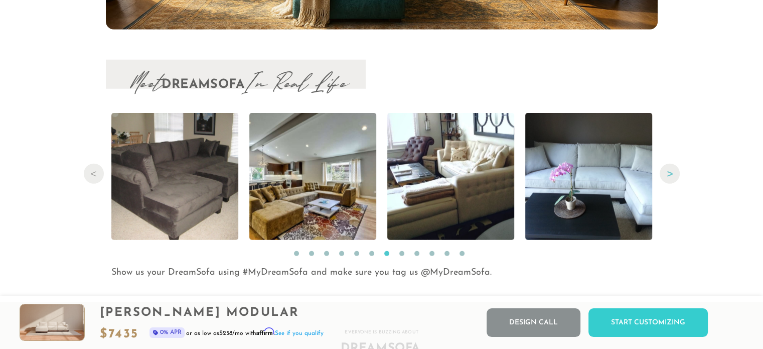
click at [663, 174] on button "Next" at bounding box center [670, 174] width 20 height 20
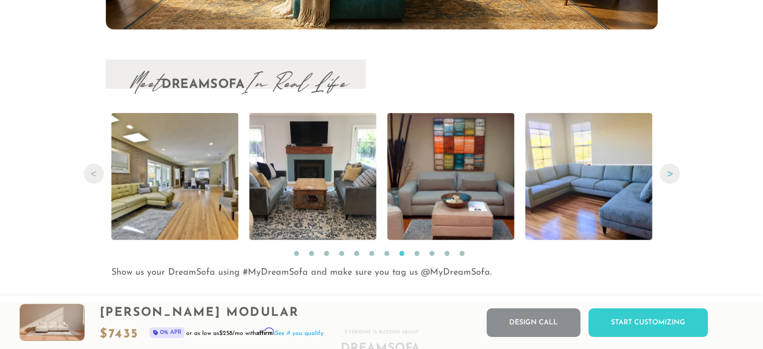
click at [663, 174] on button "Next" at bounding box center [670, 174] width 20 height 20
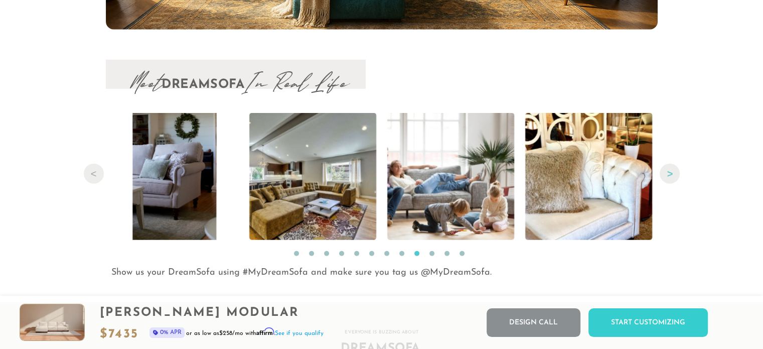
click at [663, 174] on button "Next" at bounding box center [670, 174] width 20 height 20
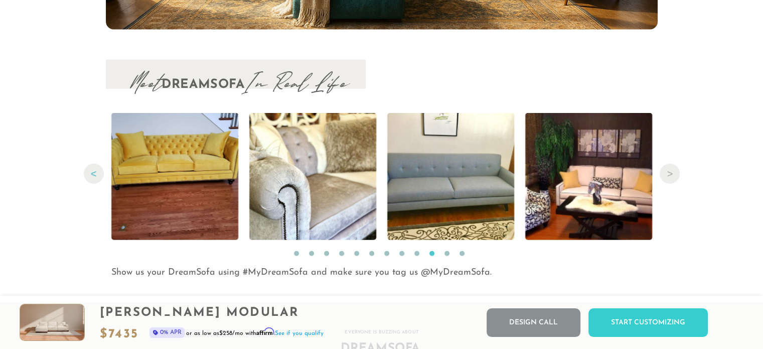
click at [87, 171] on button "Previous" at bounding box center [94, 174] width 20 height 20
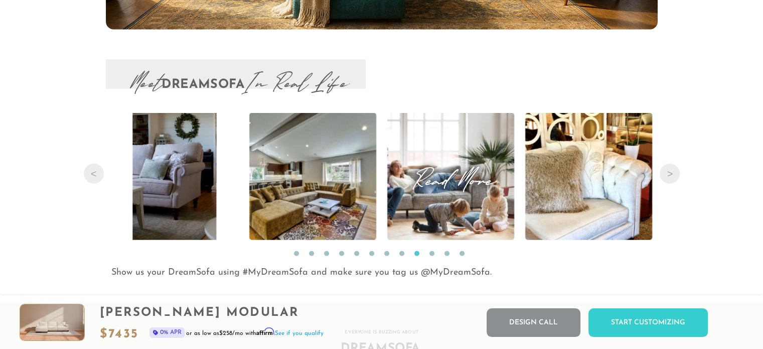
click at [429, 183] on span "Read More" at bounding box center [450, 177] width 127 height 14
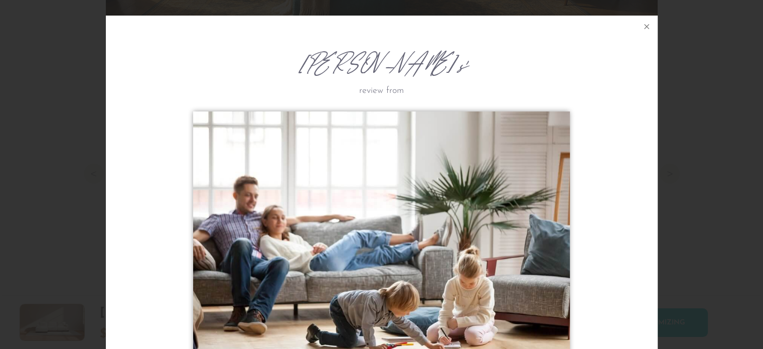
scroll to position [11253, 762]
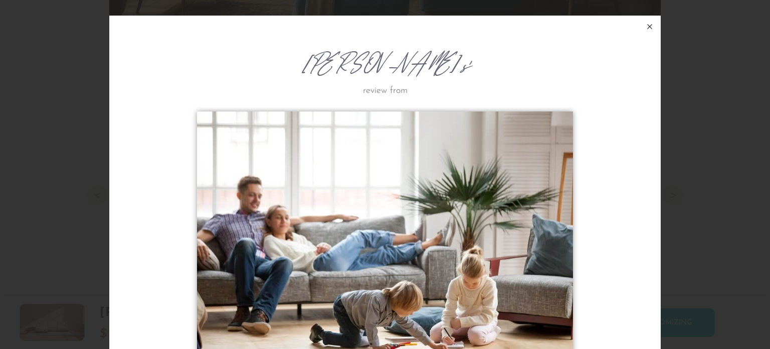
click at [646, 27] on icon at bounding box center [650, 27] width 12 height 12
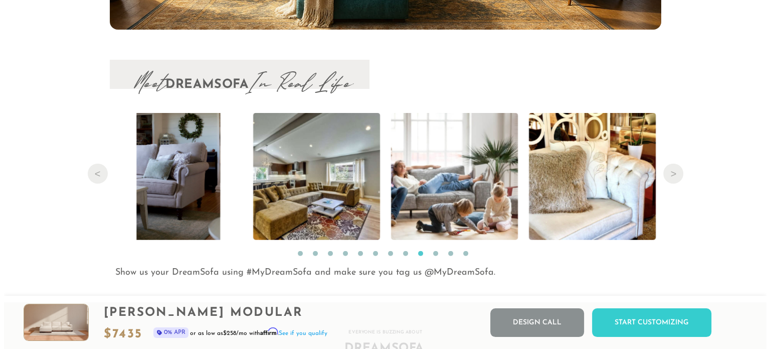
scroll to position [8, 8]
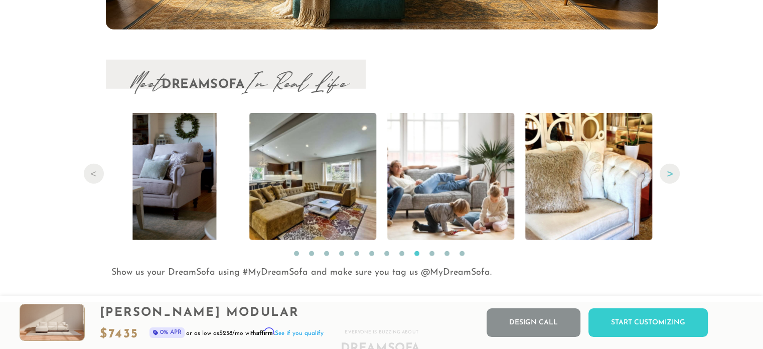
click at [674, 174] on button "Next" at bounding box center [670, 174] width 20 height 20
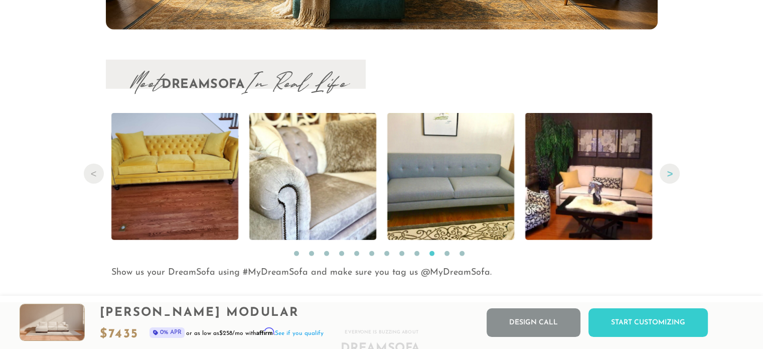
click at [674, 179] on button "Next" at bounding box center [670, 174] width 20 height 20
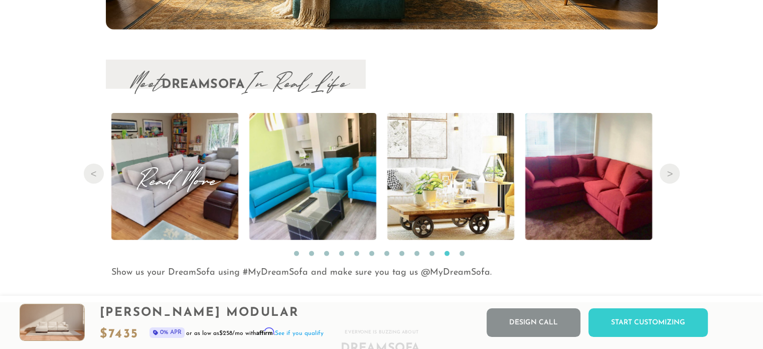
click at [194, 183] on span "Read More" at bounding box center [174, 177] width 127 height 14
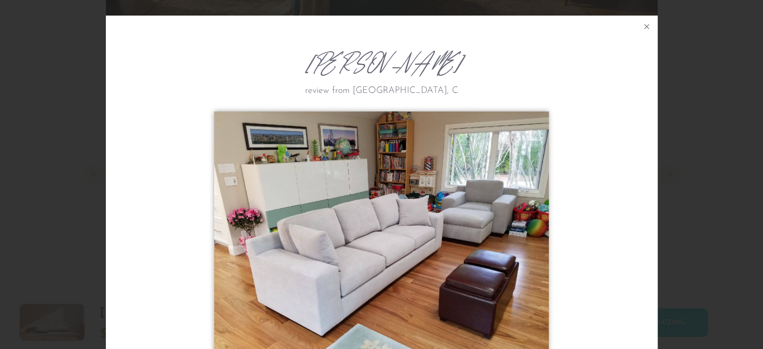
scroll to position [11253, 762]
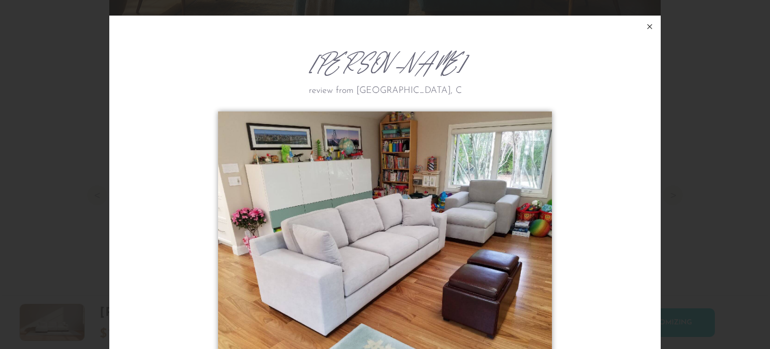
click at [649, 25] on icon at bounding box center [650, 27] width 12 height 12
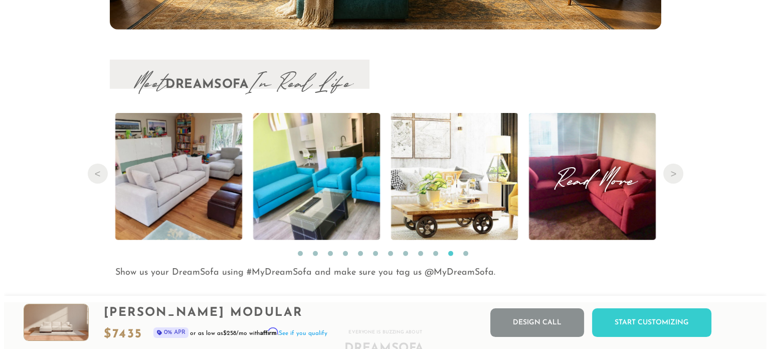
scroll to position [8, 8]
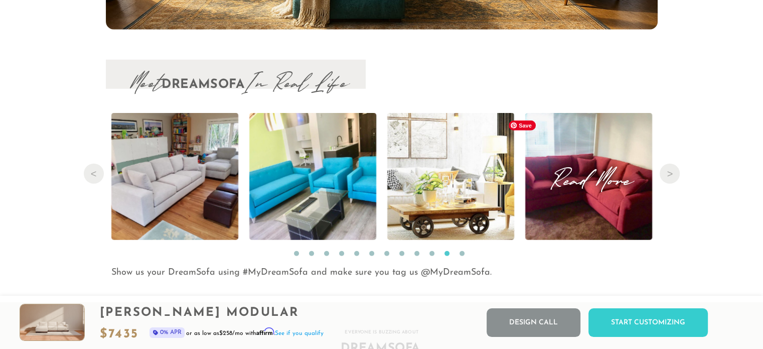
click at [586, 196] on img at bounding box center [588, 176] width 169 height 127
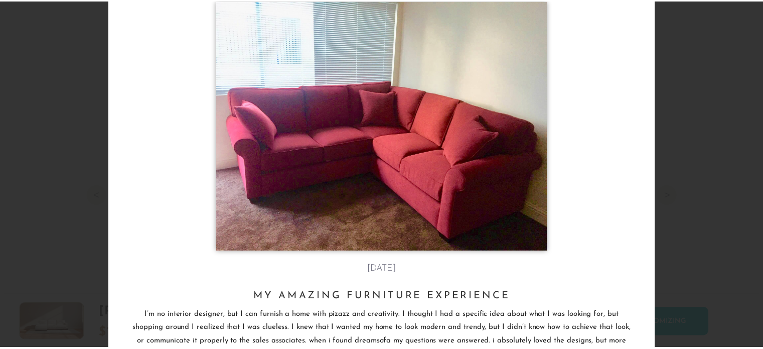
scroll to position [0, 0]
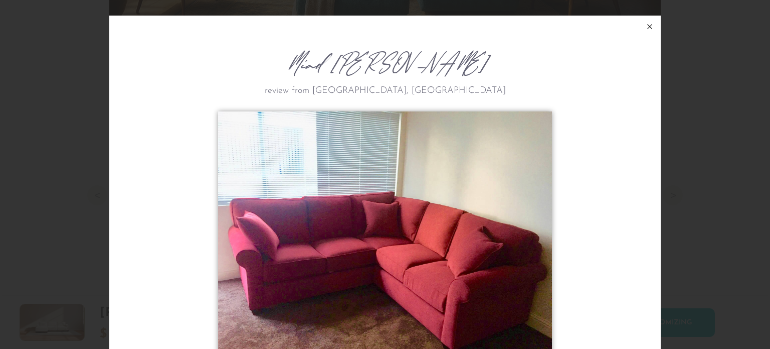
click at [648, 25] on icon at bounding box center [650, 27] width 12 height 12
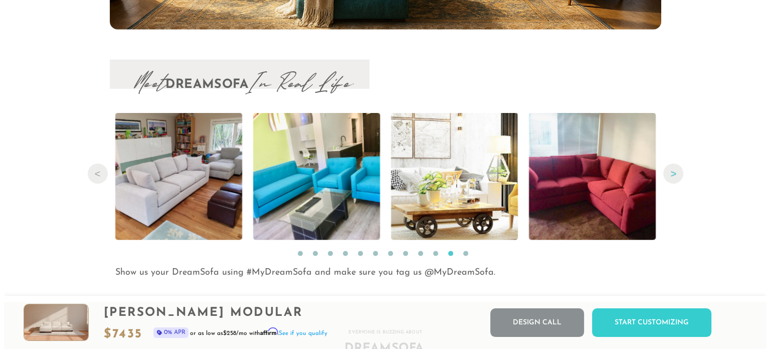
scroll to position [8, 8]
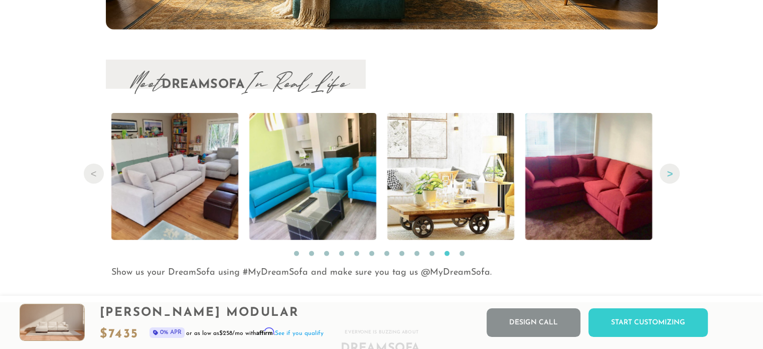
click at [667, 174] on button "Next" at bounding box center [670, 174] width 20 height 20
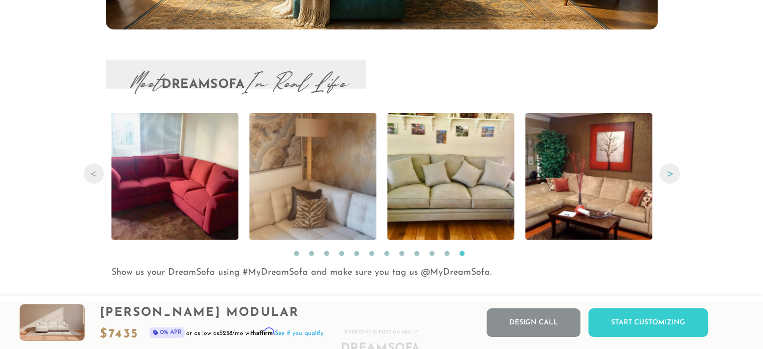
click at [667, 178] on button "Next" at bounding box center [670, 174] width 20 height 20
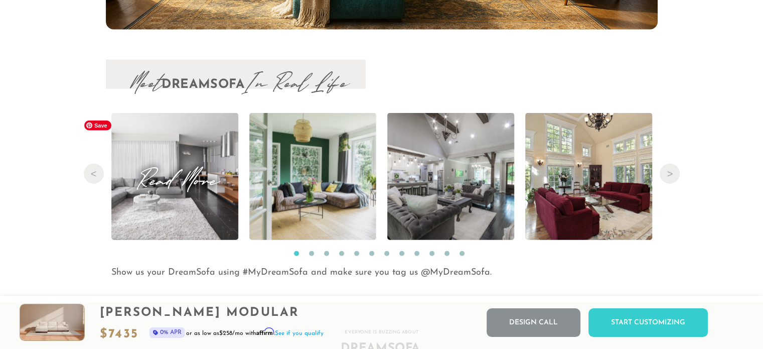
click at [185, 206] on img at bounding box center [174, 176] width 191 height 127
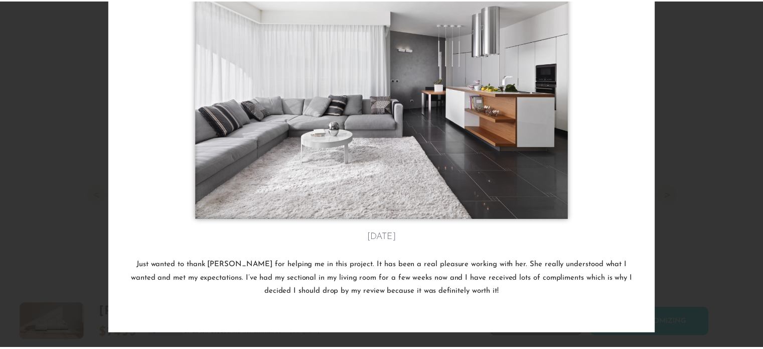
scroll to position [0, 0]
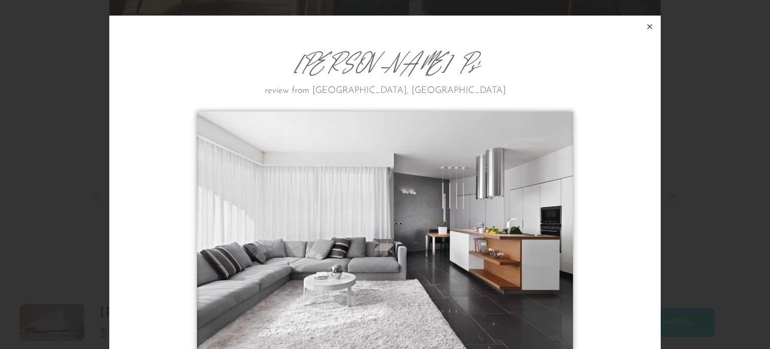
click at [648, 26] on icon at bounding box center [650, 27] width 12 height 12
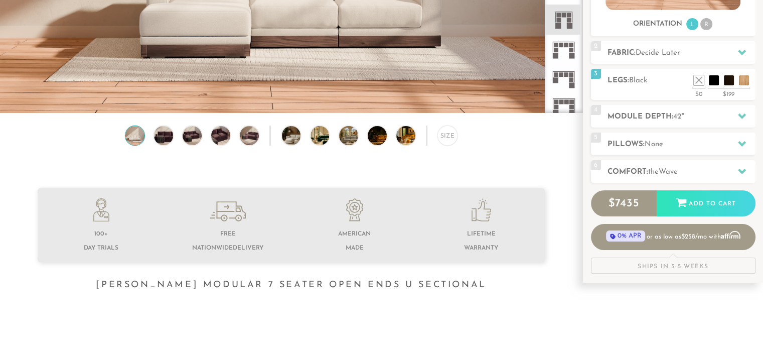
scroll to position [226, 0]
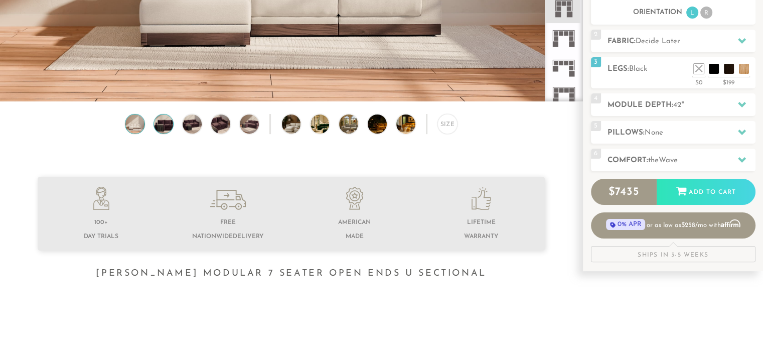
click at [163, 130] on img at bounding box center [163, 123] width 23 height 19
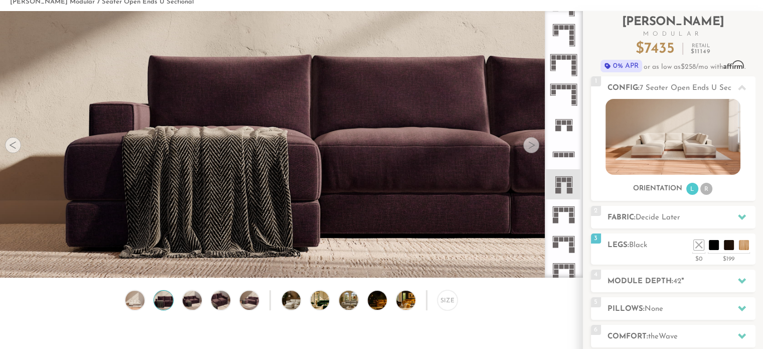
scroll to position [51, 0]
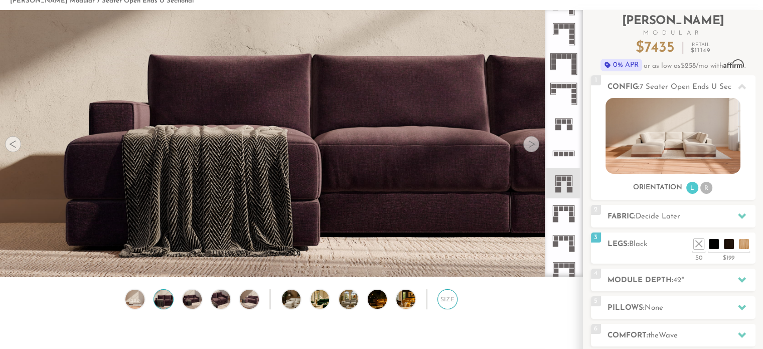
click at [443, 302] on div "Size" at bounding box center [447, 299] width 20 height 20
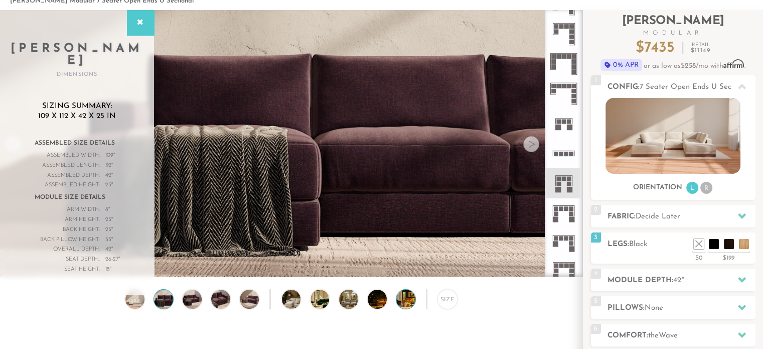
click at [406, 300] on img at bounding box center [413, 298] width 34 height 19
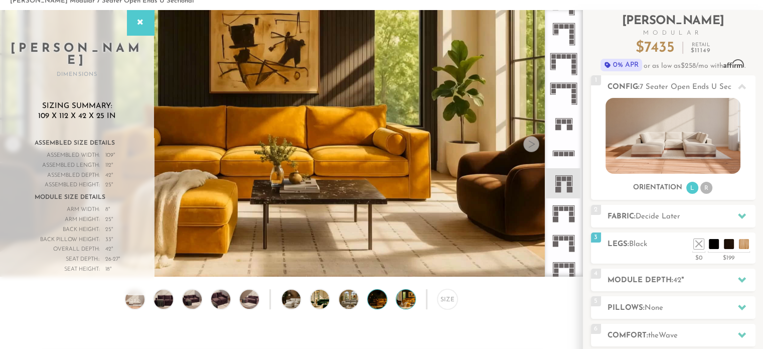
click at [373, 301] on img at bounding box center [385, 298] width 34 height 19
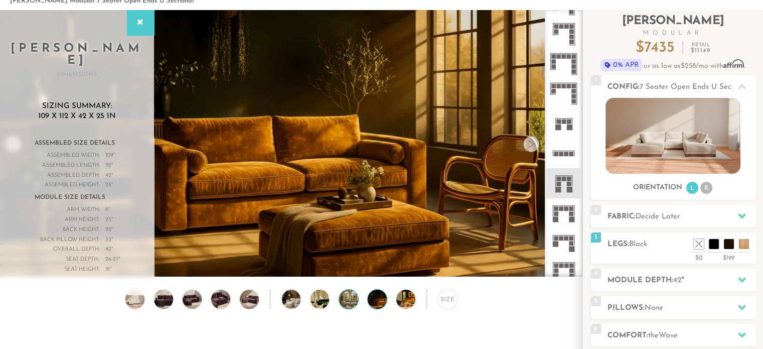
click at [345, 305] on img at bounding box center [356, 298] width 34 height 19
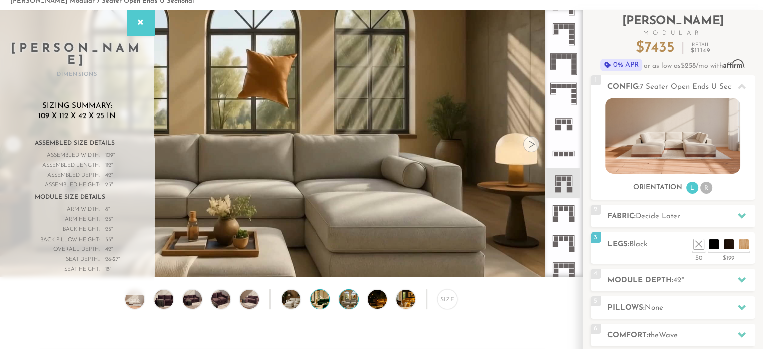
click at [314, 300] on img at bounding box center [327, 298] width 34 height 19
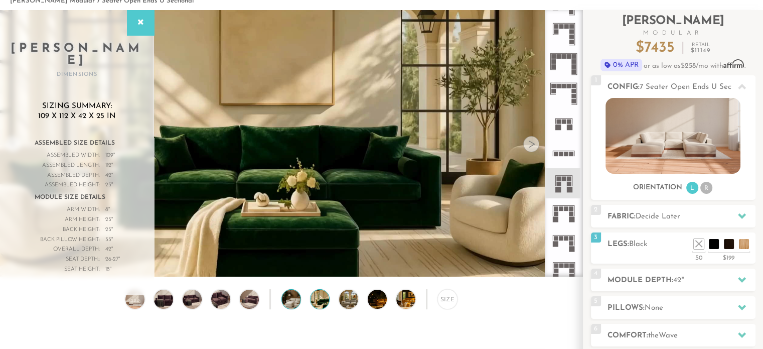
click at [289, 301] on img at bounding box center [299, 298] width 34 height 19
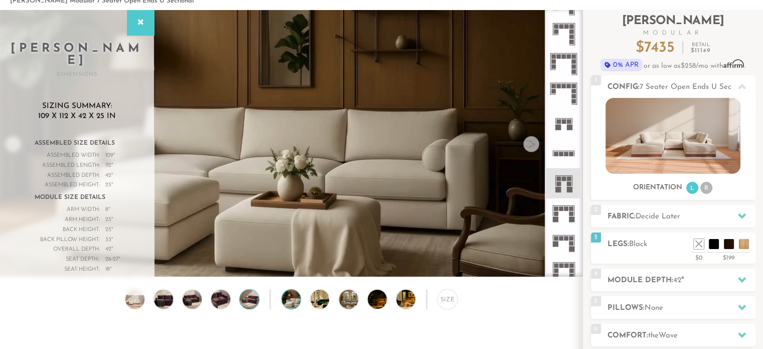
click at [247, 300] on img at bounding box center [249, 298] width 23 height 19
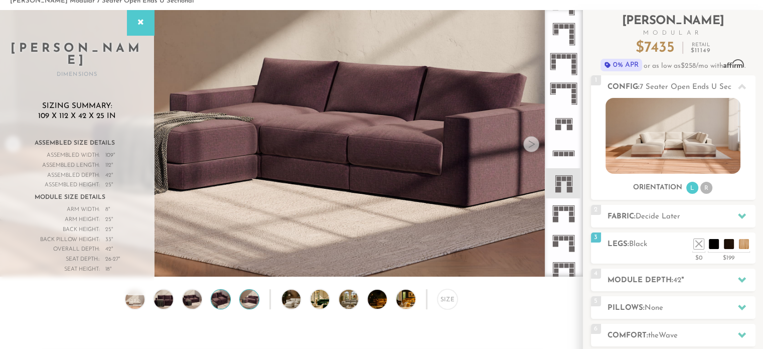
click at [217, 302] on img at bounding box center [220, 298] width 23 height 19
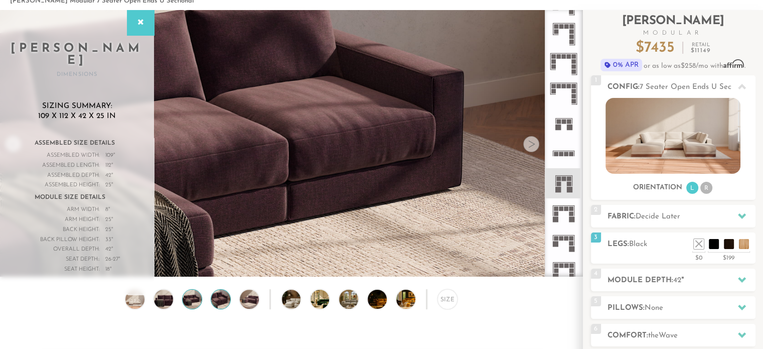
click at [195, 301] on img at bounding box center [192, 298] width 23 height 19
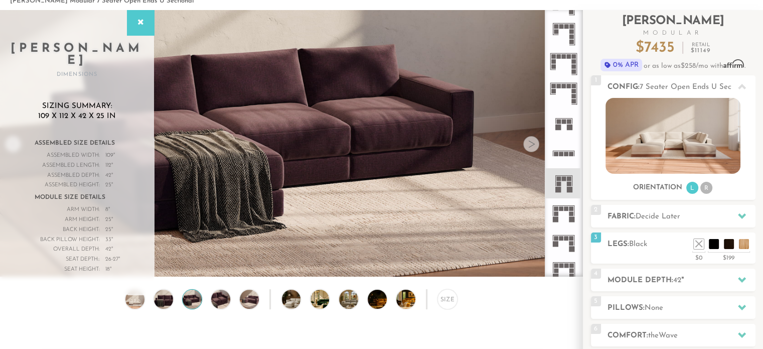
click at [176, 300] on div "Size" at bounding box center [291, 301] width 582 height 25
click at [136, 303] on img at bounding box center [134, 298] width 23 height 19
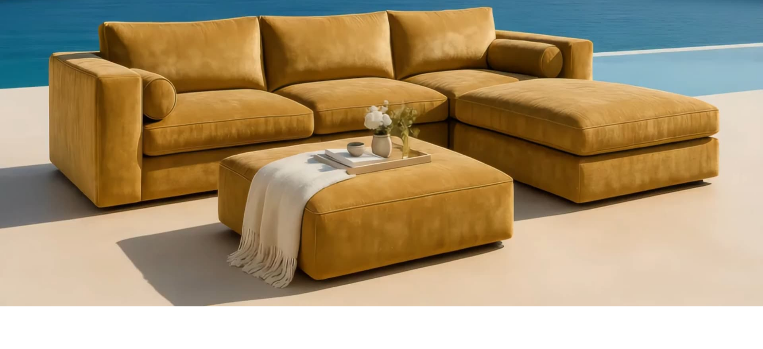
scroll to position [959, 0]
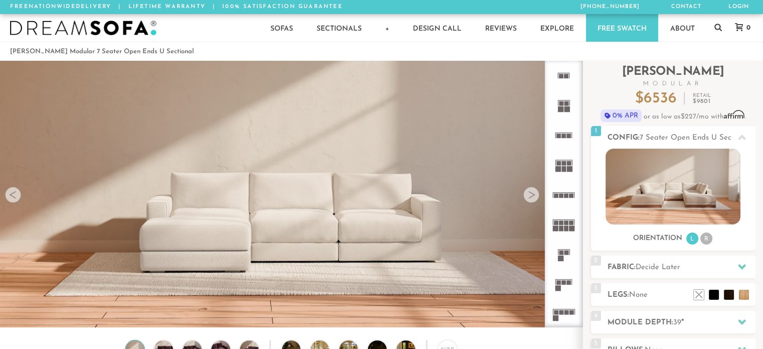
drag, startPoint x: 568, startPoint y: 196, endPoint x: 563, endPoint y: 206, distance: 11.2
click at [568, 196] on rect at bounding box center [566, 195] width 5 height 5
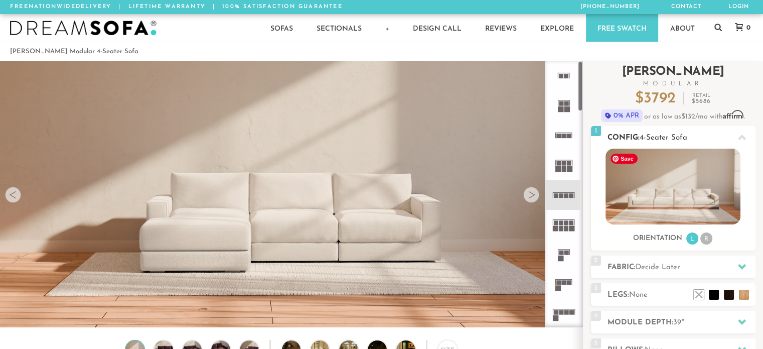
click at [652, 198] on img at bounding box center [672, 186] width 135 height 76
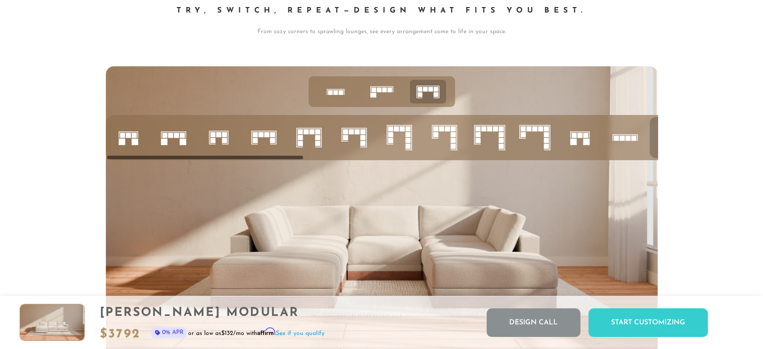
scroll to position [3935, 0]
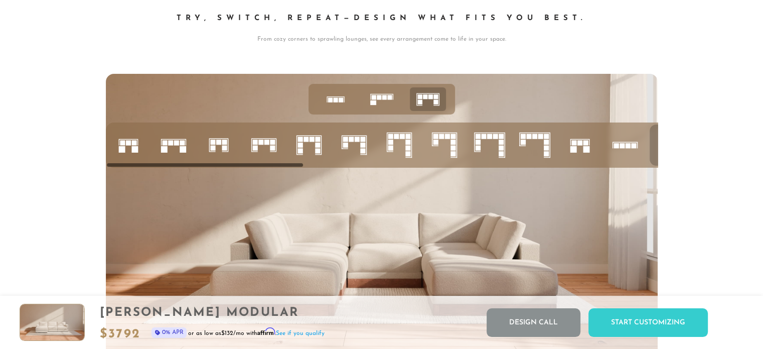
click at [337, 100] on icon at bounding box center [335, 99] width 31 height 31
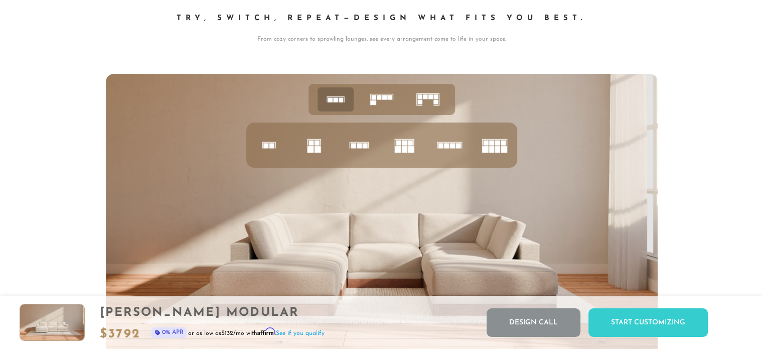
click at [449, 148] on rect at bounding box center [451, 145] width 5 height 5
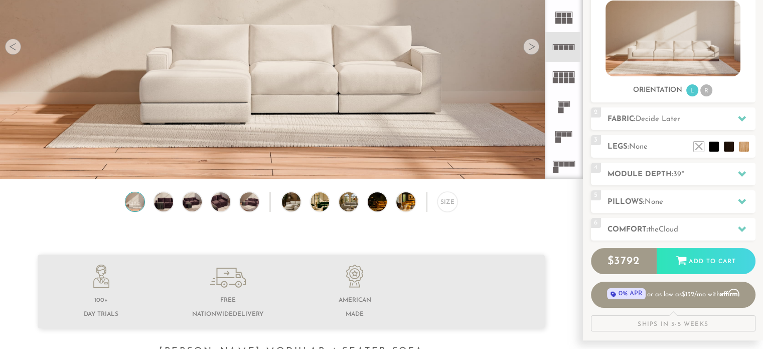
scroll to position [152, 0]
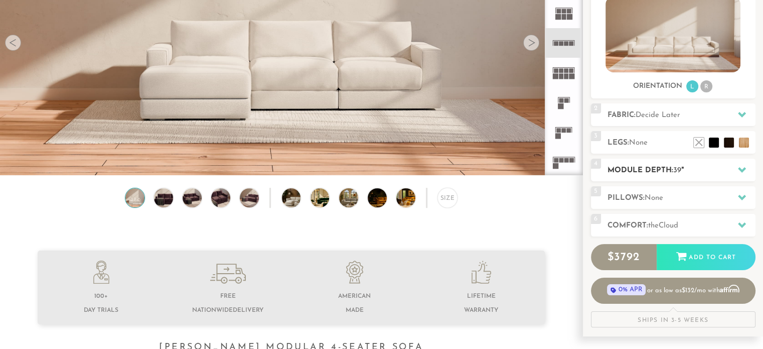
click at [743, 173] on icon at bounding box center [742, 170] width 8 height 8
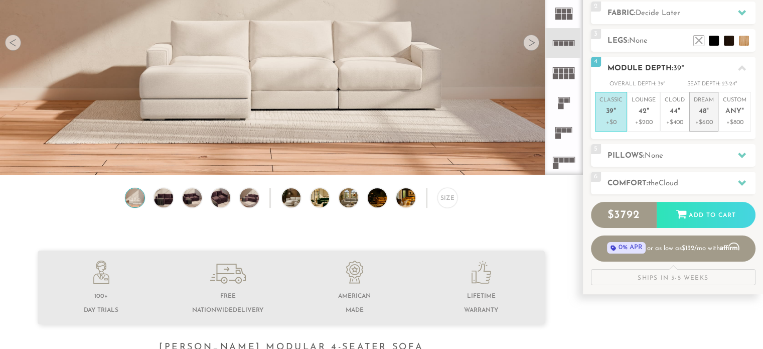
click at [707, 114] on em """ at bounding box center [707, 111] width 3 height 9
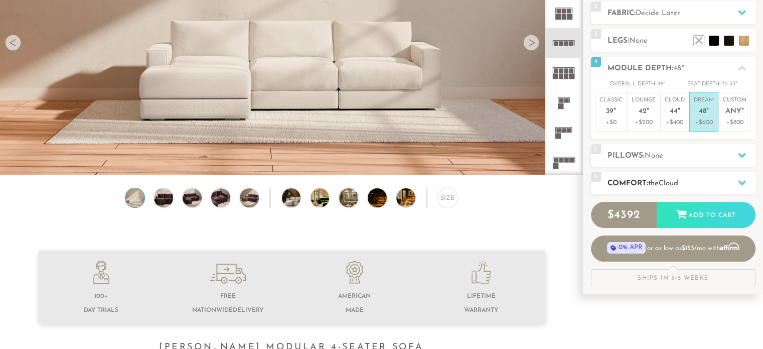
click at [739, 183] on icon at bounding box center [742, 183] width 8 height 8
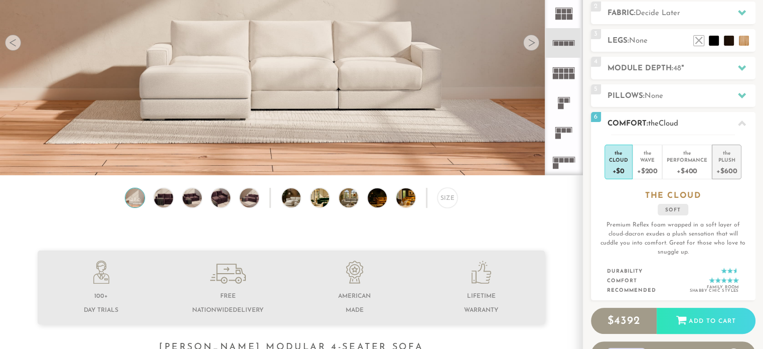
click at [726, 162] on div "Plush" at bounding box center [726, 159] width 21 height 7
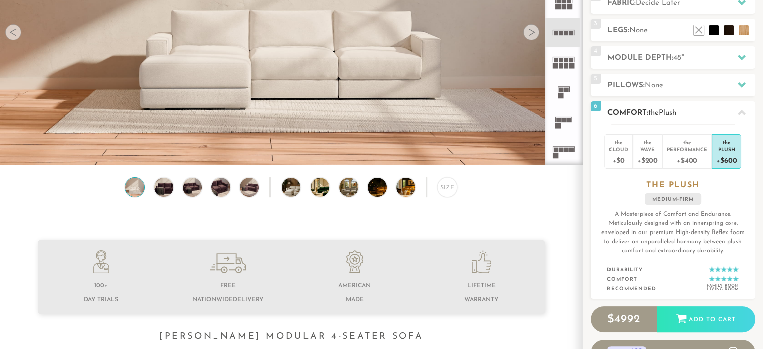
scroll to position [164, 0]
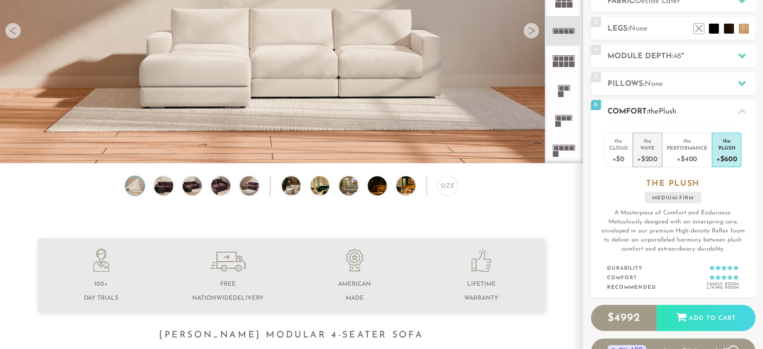
click at [650, 151] on div "+$200" at bounding box center [647, 158] width 21 height 15
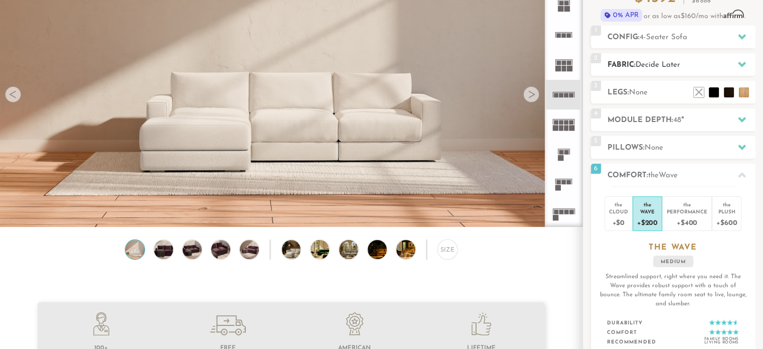
scroll to position [101, 0]
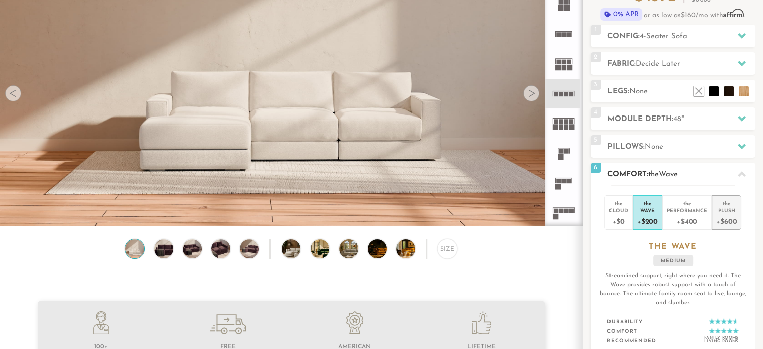
click at [729, 217] on div "+$600" at bounding box center [726, 221] width 21 height 15
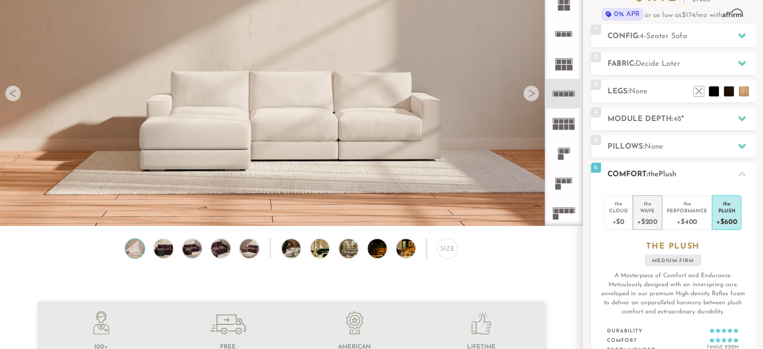
click at [653, 216] on div "+$200" at bounding box center [647, 221] width 21 height 15
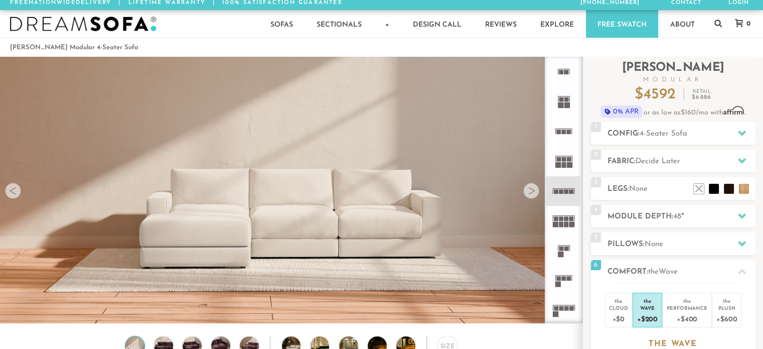
scroll to position [4, 0]
